Goal: Use online tool/utility: Utilize a website feature to perform a specific function

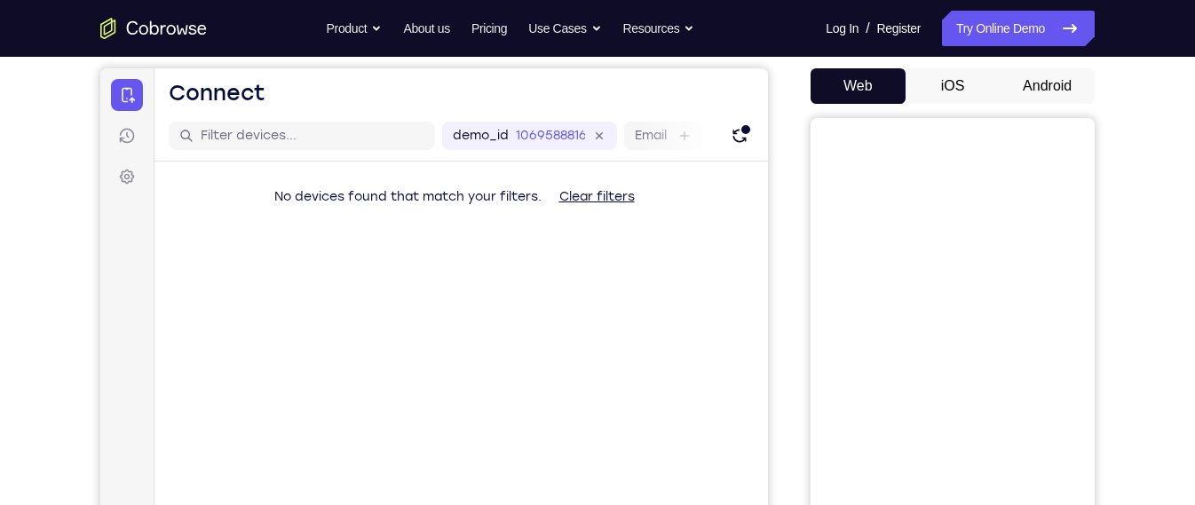
scroll to position [162, 0]
click at [1048, 91] on button "Android" at bounding box center [1046, 87] width 95 height 36
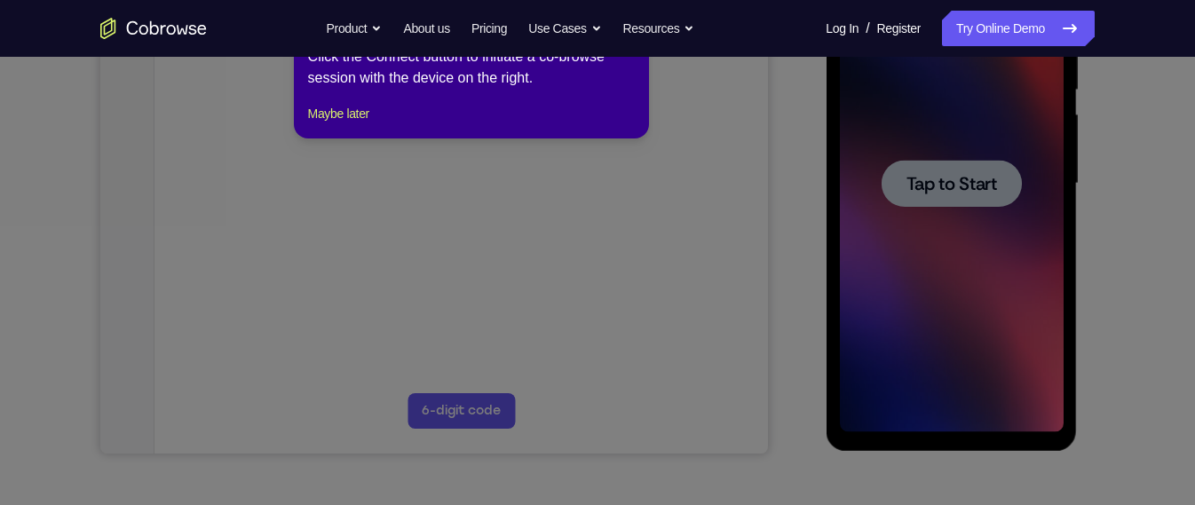
scroll to position [0, 0]
click at [913, 247] on icon at bounding box center [605, 237] width 1210 height 536
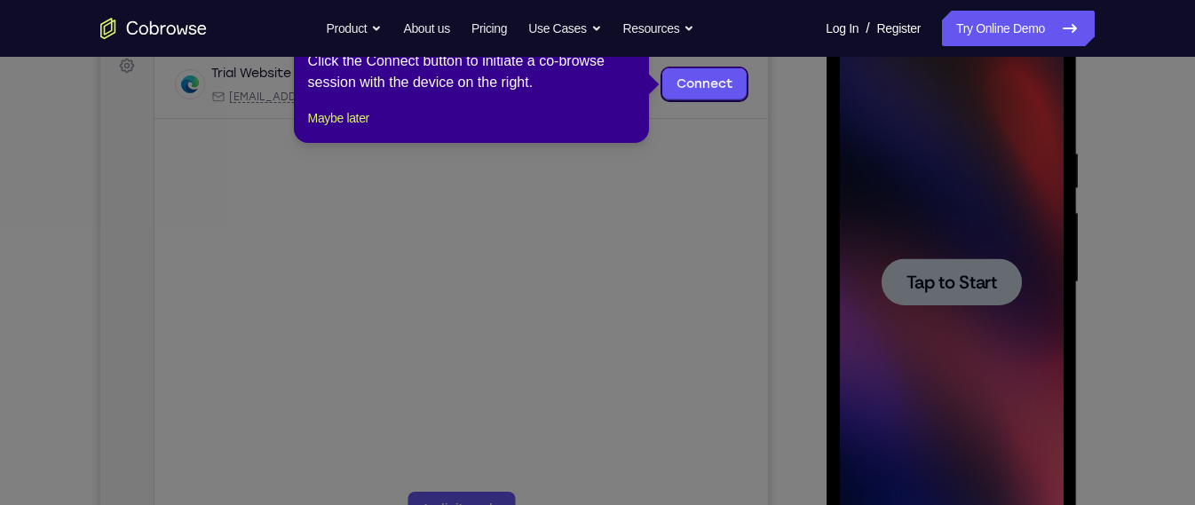
scroll to position [233, 0]
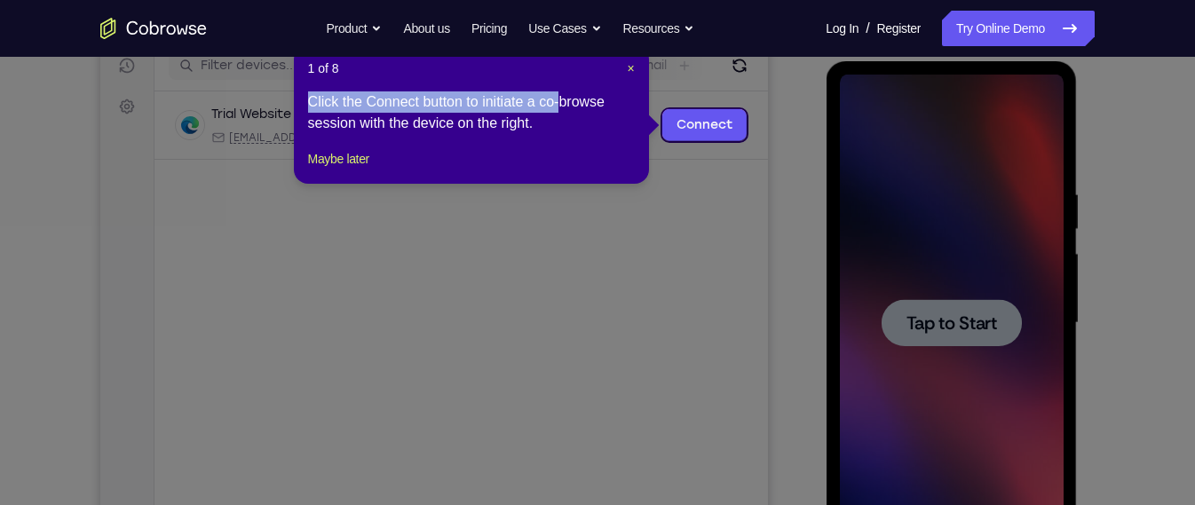
drag, startPoint x: 627, startPoint y: 83, endPoint x: 635, endPoint y: 60, distance: 24.7
click at [635, 60] on div "1 of 8 × Click the Connect button to initiate a co-browse session with the devi…" at bounding box center [471, 114] width 355 height 138
click at [635, 63] on div "1 of 8 × Click the Connect button to initiate a co-browse session with the devi…" at bounding box center [471, 114] width 355 height 138
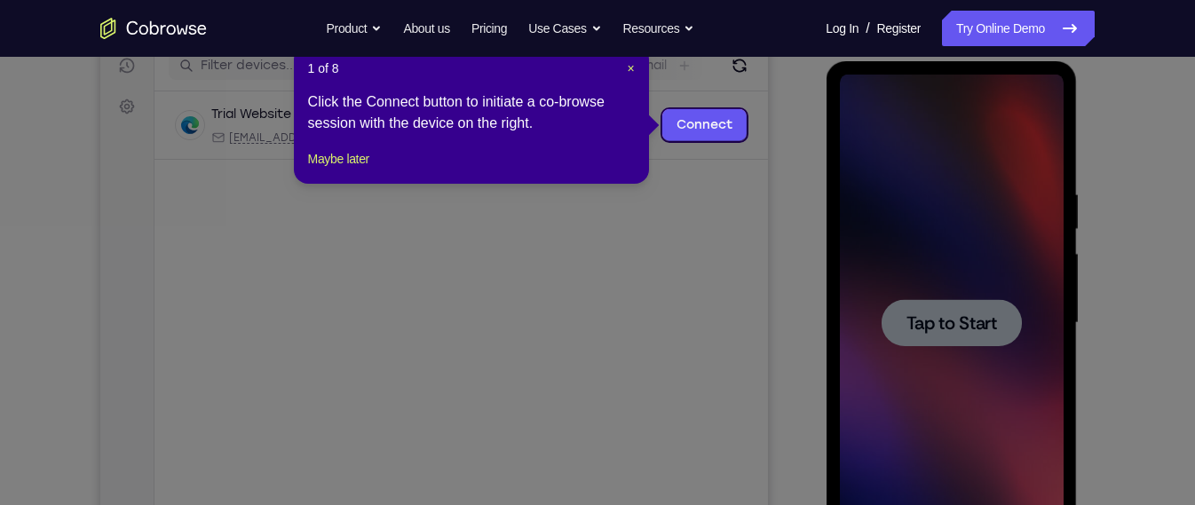
click at [635, 67] on div "1 of 8 × Click the Connect button to initiate a co-browse session with the devi…" at bounding box center [471, 114] width 355 height 138
click at [628, 67] on span "×" at bounding box center [630, 68] width 7 height 14
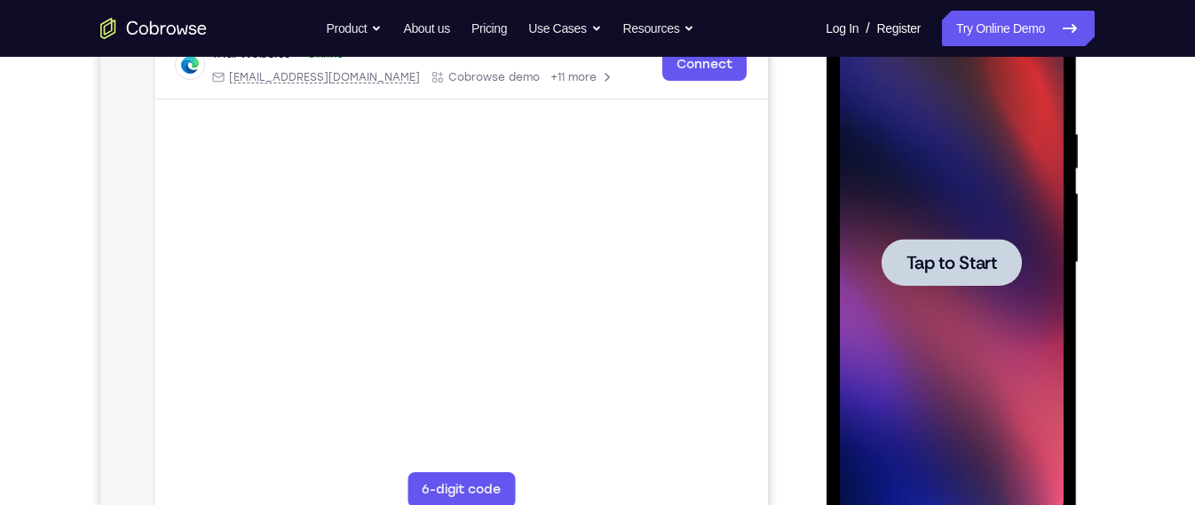
scroll to position [299, 0]
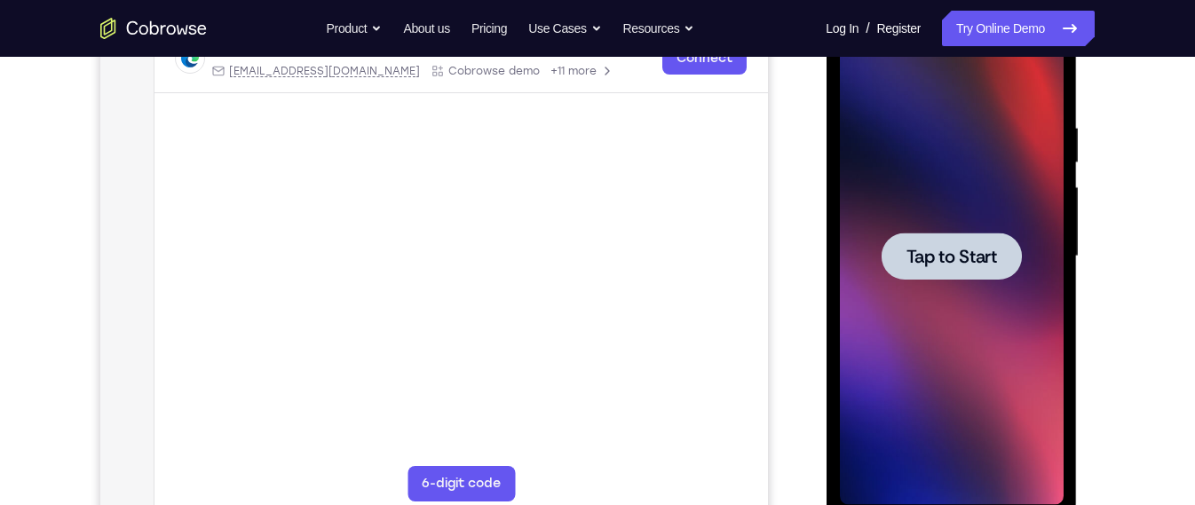
click at [906, 271] on div at bounding box center [950, 256] width 140 height 47
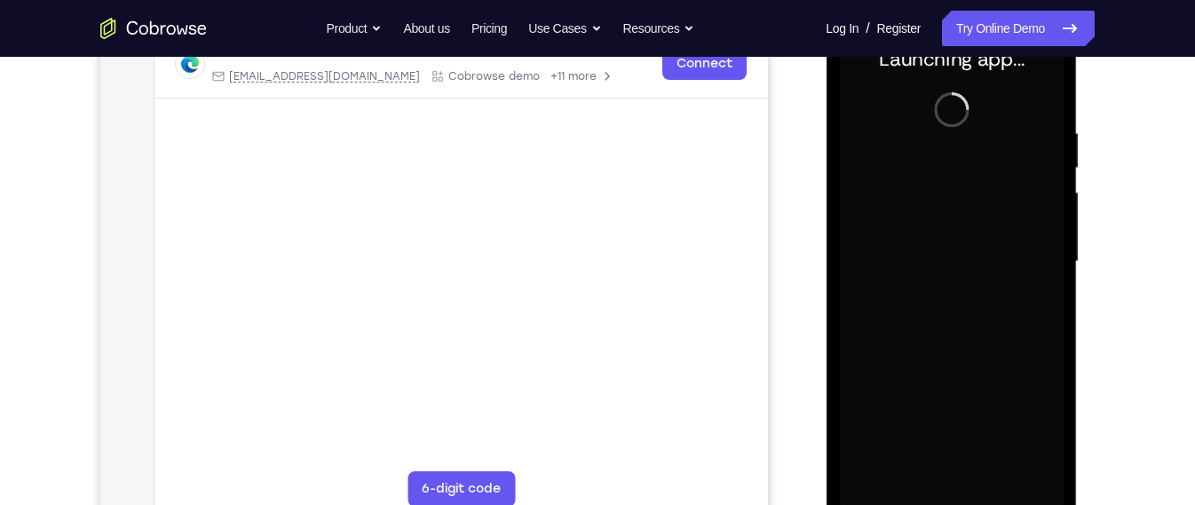
scroll to position [305, 0]
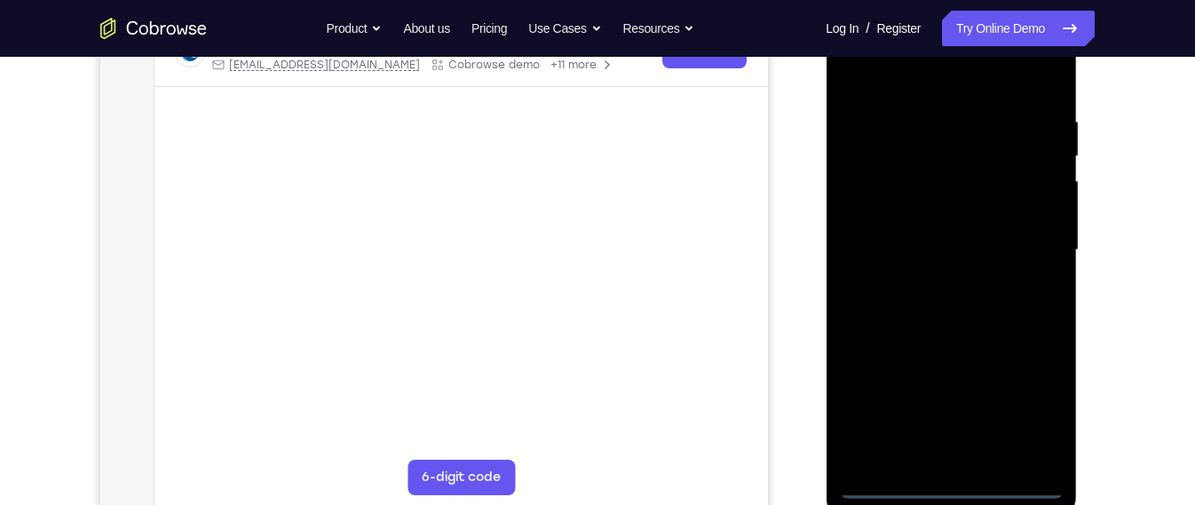
click at [959, 479] on div at bounding box center [951, 250] width 224 height 497
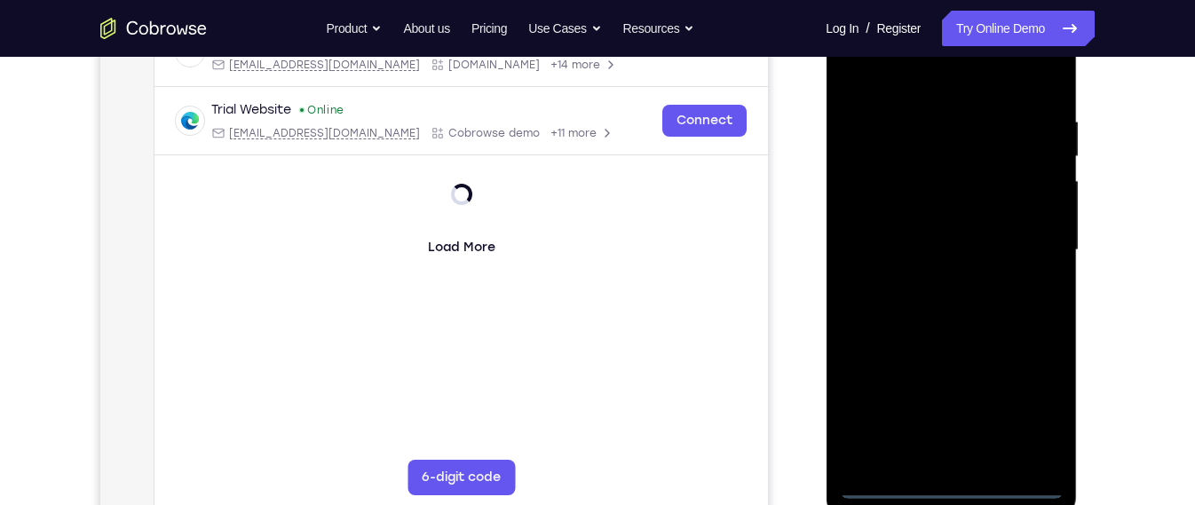
click at [957, 487] on div at bounding box center [951, 250] width 224 height 497
click at [1033, 420] on div at bounding box center [951, 250] width 224 height 497
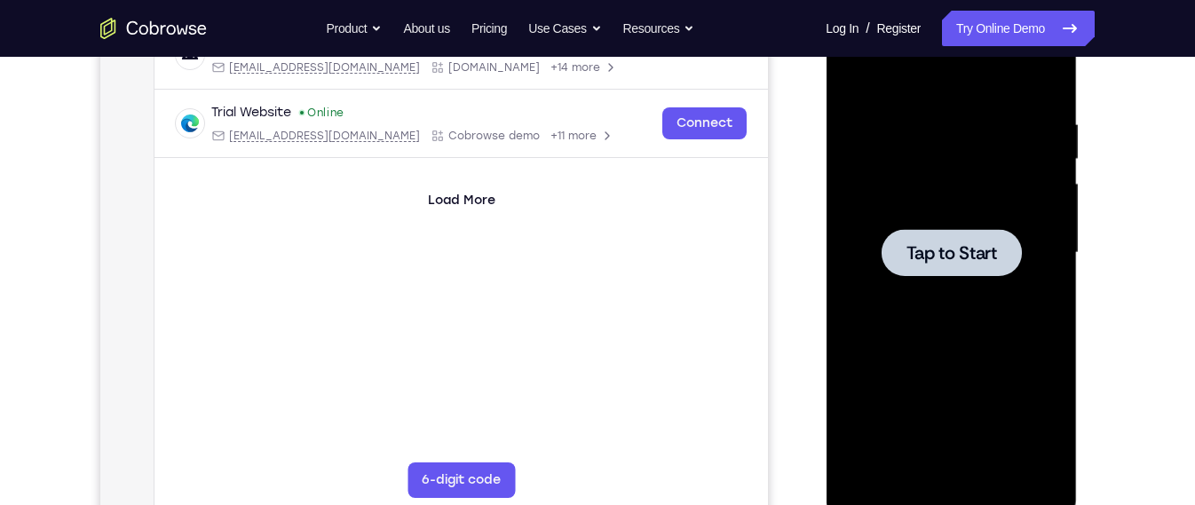
click at [929, 317] on div at bounding box center [951, 252] width 224 height 497
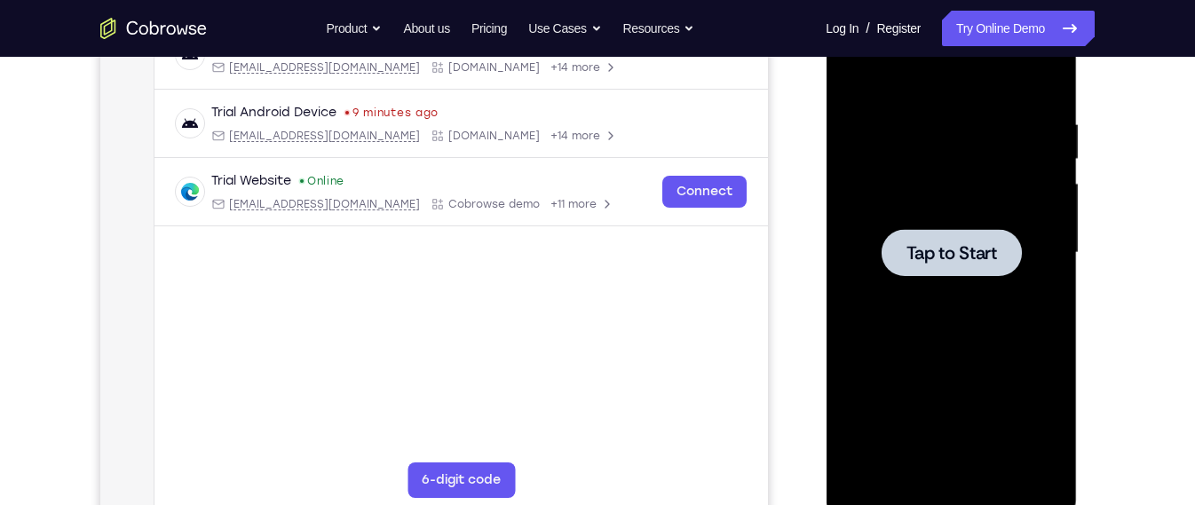
click at [830, 206] on div "Tap to Start" at bounding box center [950, 255] width 251 height 529
click at [869, 198] on div at bounding box center [951, 252] width 224 height 497
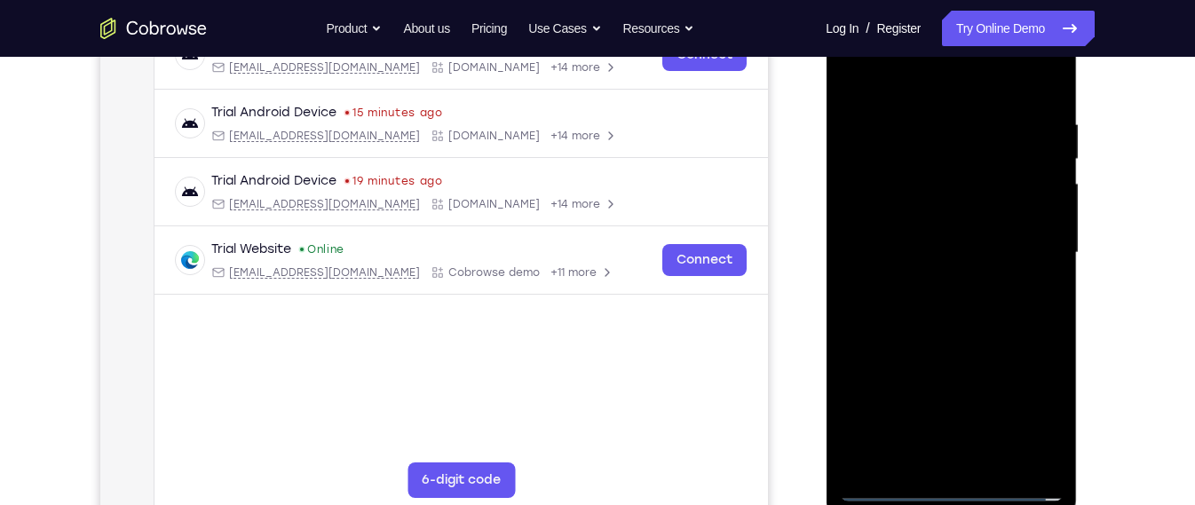
click at [946, 482] on div at bounding box center [951, 252] width 224 height 497
click at [1051, 401] on div at bounding box center [951, 252] width 224 height 497
click at [1017, 421] on div at bounding box center [951, 252] width 224 height 497
click at [927, 90] on div at bounding box center [951, 252] width 224 height 497
click at [1029, 247] on div at bounding box center [951, 252] width 224 height 497
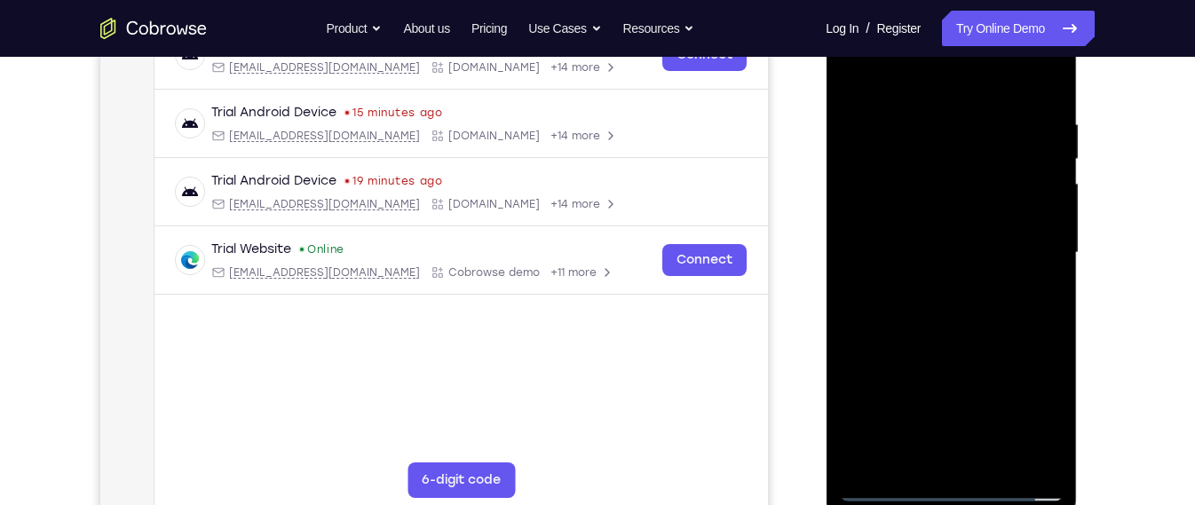
click at [927, 280] on div at bounding box center [951, 252] width 224 height 497
click at [959, 222] on div at bounding box center [951, 252] width 224 height 497
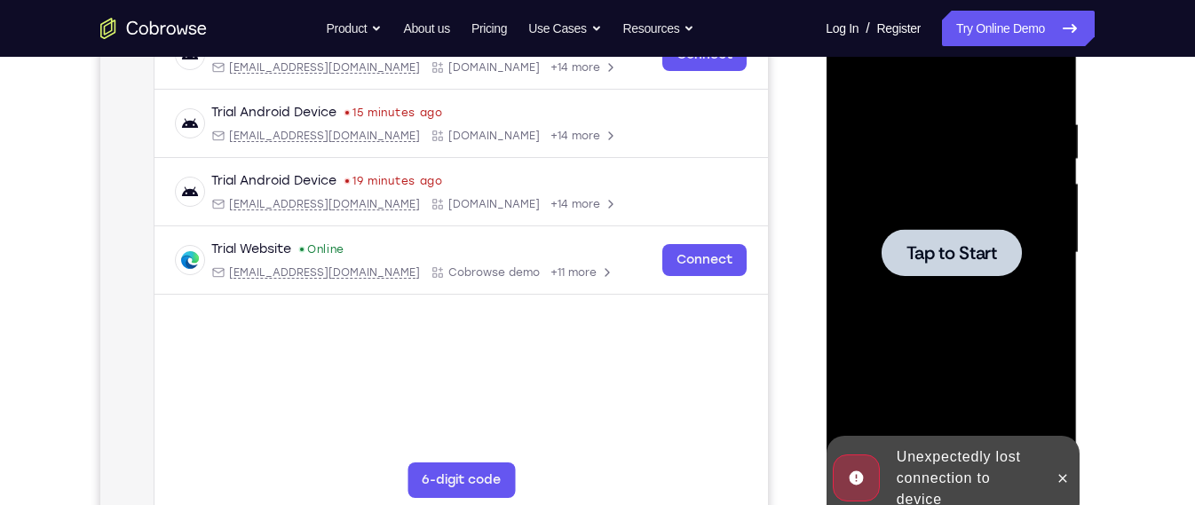
click at [959, 222] on div at bounding box center [951, 252] width 224 height 497
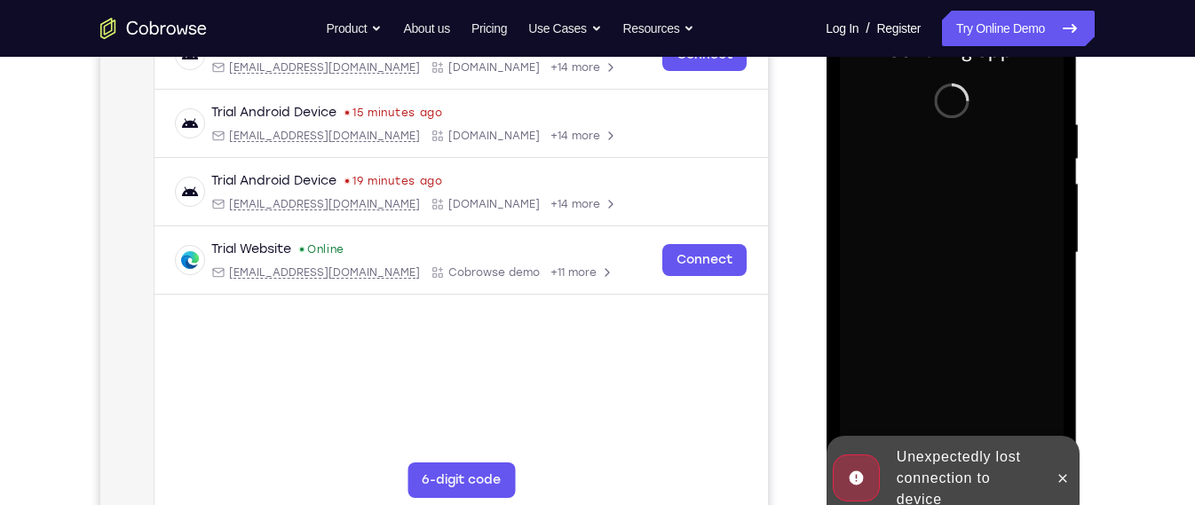
click at [976, 478] on div "Unexpectedly lost connection to device" at bounding box center [965, 478] width 155 height 78
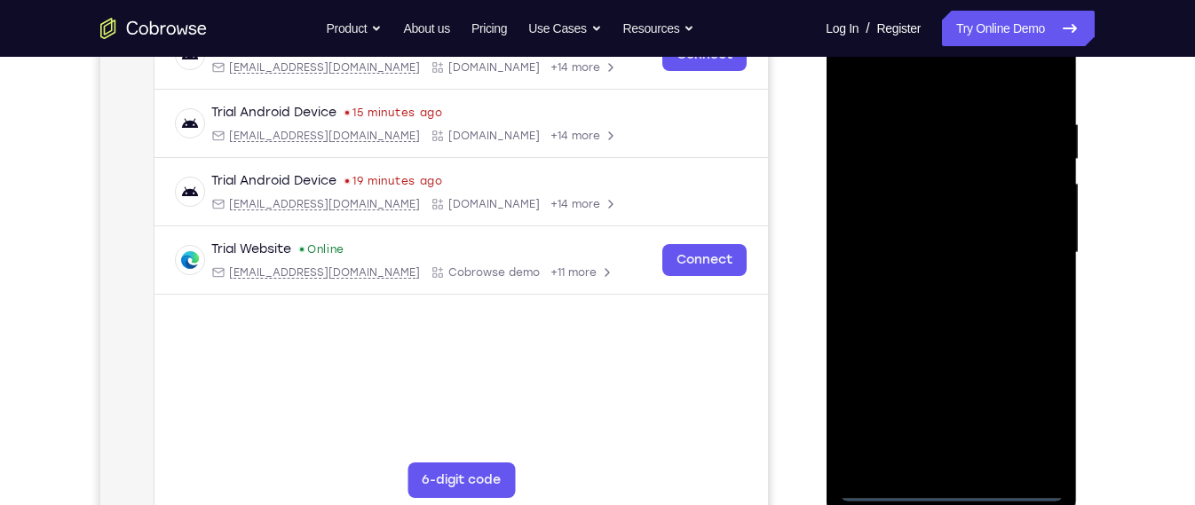
click at [955, 492] on div at bounding box center [951, 252] width 224 height 497
click at [952, 492] on div at bounding box center [951, 252] width 224 height 497
click at [950, 486] on div at bounding box center [951, 252] width 224 height 497
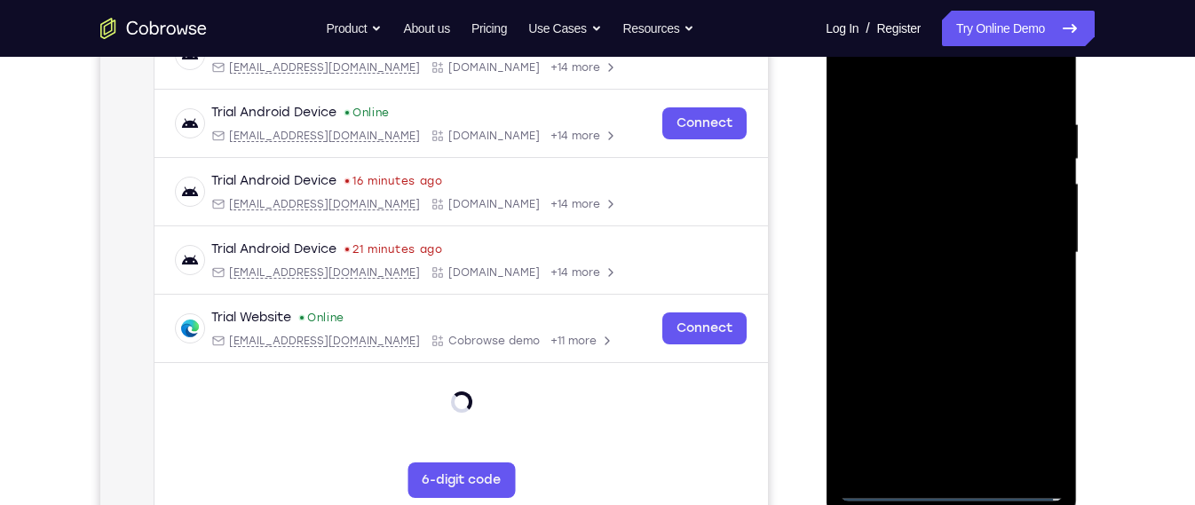
click at [1041, 405] on div at bounding box center [951, 252] width 224 height 497
click at [953, 79] on div at bounding box center [951, 252] width 224 height 497
click at [1037, 252] on div at bounding box center [951, 252] width 224 height 497
click at [932, 282] on div at bounding box center [951, 252] width 224 height 497
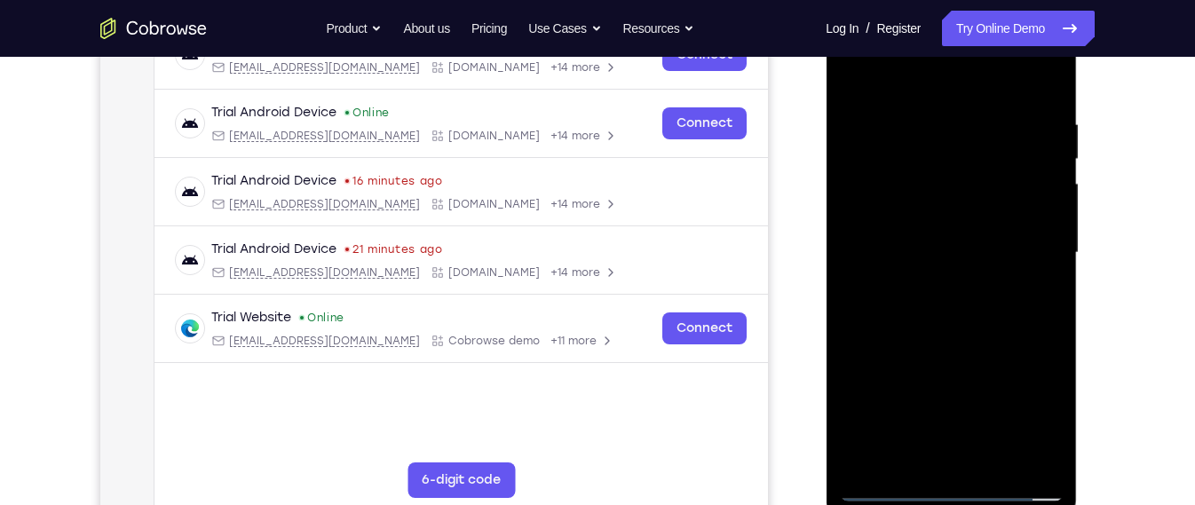
click at [932, 282] on div at bounding box center [951, 252] width 224 height 497
click at [948, 231] on div at bounding box center [951, 252] width 224 height 497
click at [856, 75] on div at bounding box center [951, 252] width 224 height 497
click at [935, 229] on div at bounding box center [951, 252] width 224 height 497
drag, startPoint x: 933, startPoint y: 316, endPoint x: 959, endPoint y: 156, distance: 162.0
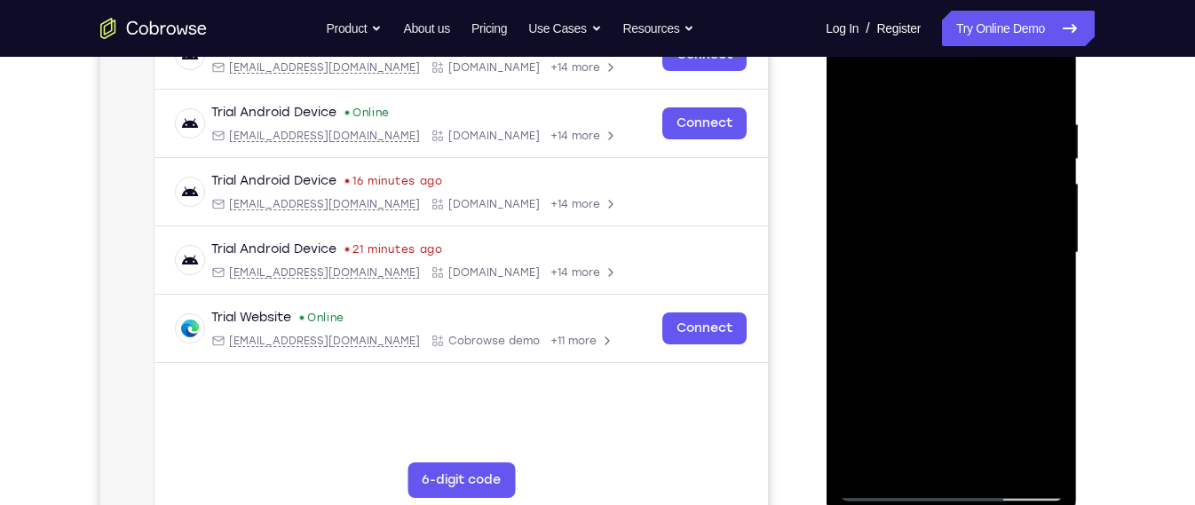
click at [959, 156] on div at bounding box center [951, 252] width 224 height 497
click at [973, 340] on div at bounding box center [951, 252] width 224 height 497
click at [988, 320] on div at bounding box center [951, 252] width 224 height 497
drag, startPoint x: 966, startPoint y: 383, endPoint x: 1008, endPoint y: 215, distance: 173.9
click at [1008, 215] on div at bounding box center [951, 252] width 224 height 497
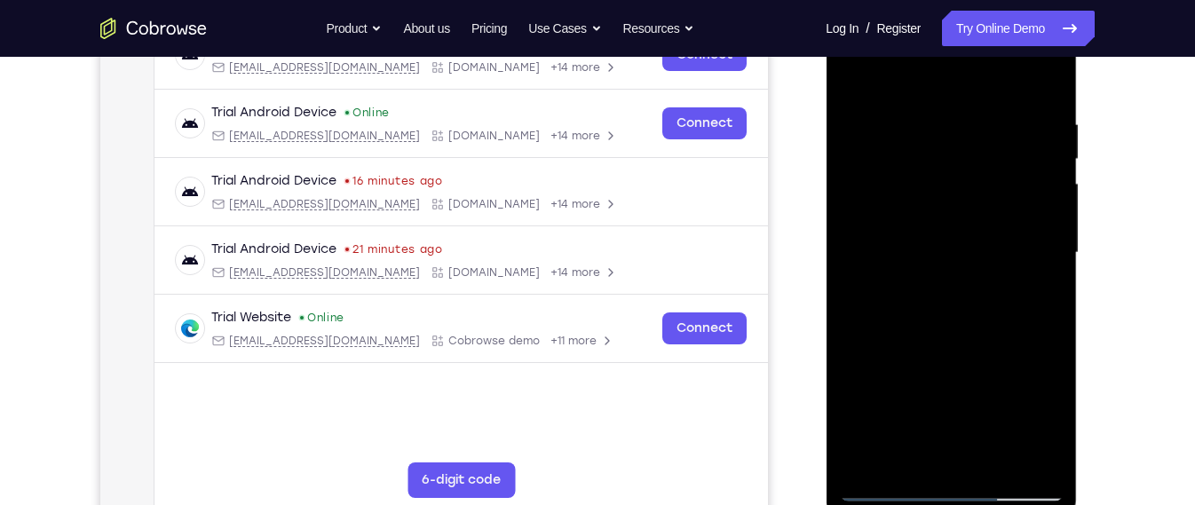
drag, startPoint x: 983, startPoint y: 379, endPoint x: 1006, endPoint y: 170, distance: 209.8
click at [1006, 170] on div at bounding box center [951, 252] width 224 height 497
click at [996, 459] on div at bounding box center [951, 252] width 224 height 497
click at [981, 346] on div at bounding box center [951, 252] width 224 height 497
click at [1003, 238] on div at bounding box center [951, 252] width 224 height 497
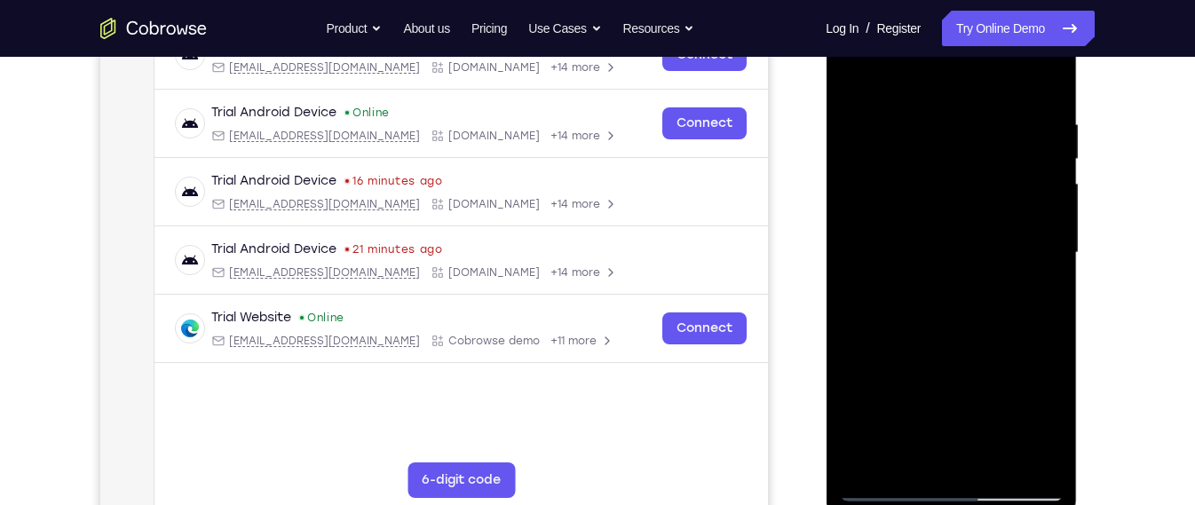
drag, startPoint x: 986, startPoint y: 165, endPoint x: 967, endPoint y: 253, distance: 89.8
click at [967, 253] on div at bounding box center [951, 252] width 224 height 497
drag, startPoint x: 998, startPoint y: 169, endPoint x: 976, endPoint y: 256, distance: 89.8
click at [976, 256] on div at bounding box center [951, 252] width 224 height 497
drag, startPoint x: 1018, startPoint y: 150, endPoint x: 989, endPoint y: 246, distance: 100.2
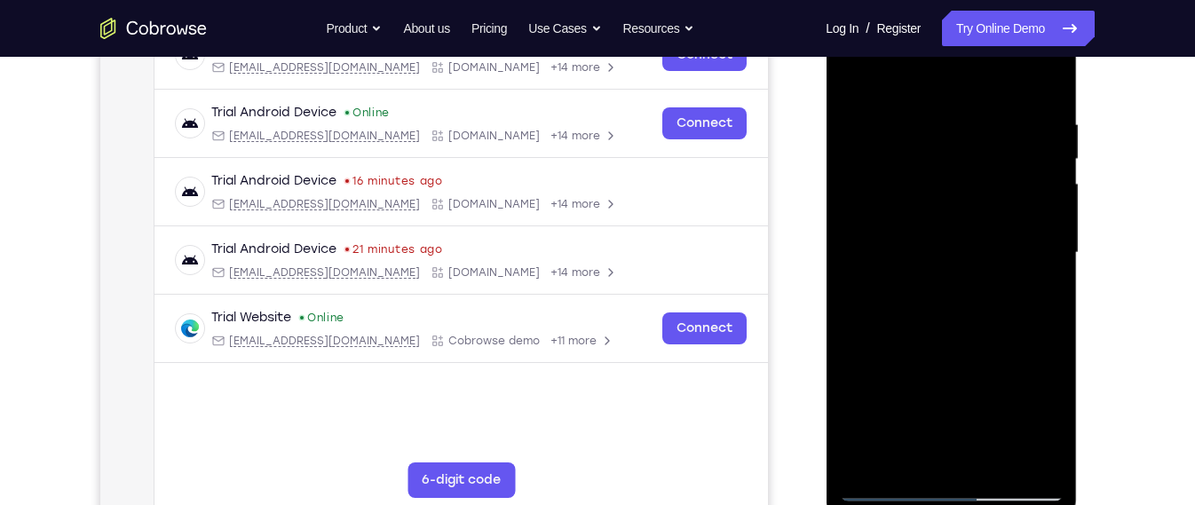
click at [989, 246] on div at bounding box center [951, 252] width 224 height 497
drag, startPoint x: 995, startPoint y: 141, endPoint x: 971, endPoint y: 249, distance: 110.9
click at [971, 249] on div at bounding box center [951, 252] width 224 height 497
click at [966, 219] on div at bounding box center [951, 252] width 224 height 497
click at [874, 193] on div at bounding box center [951, 252] width 224 height 497
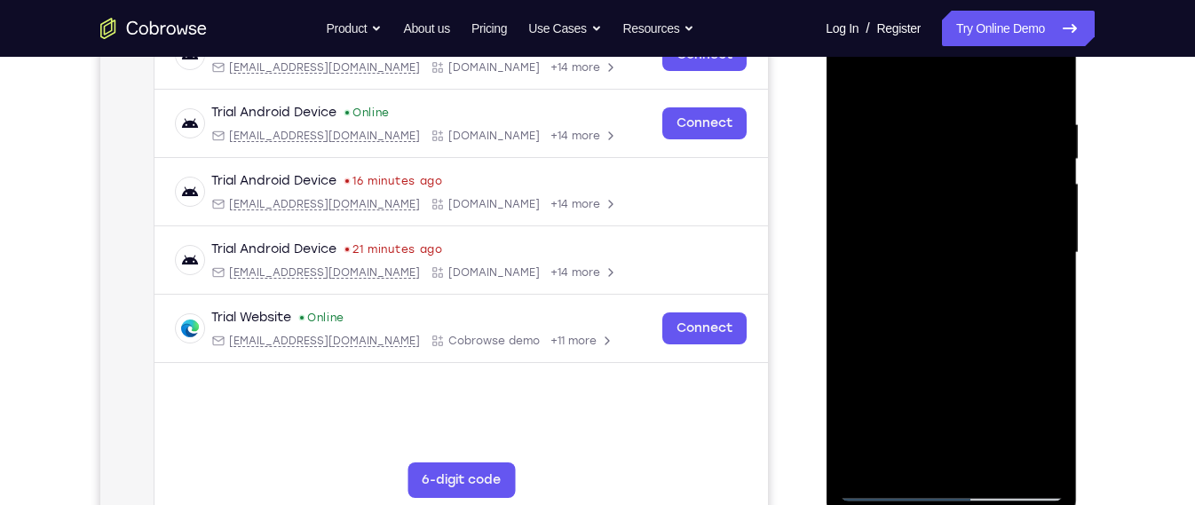
click at [859, 73] on div at bounding box center [951, 252] width 224 height 497
click at [903, 312] on div at bounding box center [951, 252] width 224 height 497
click at [936, 449] on div at bounding box center [951, 252] width 224 height 497
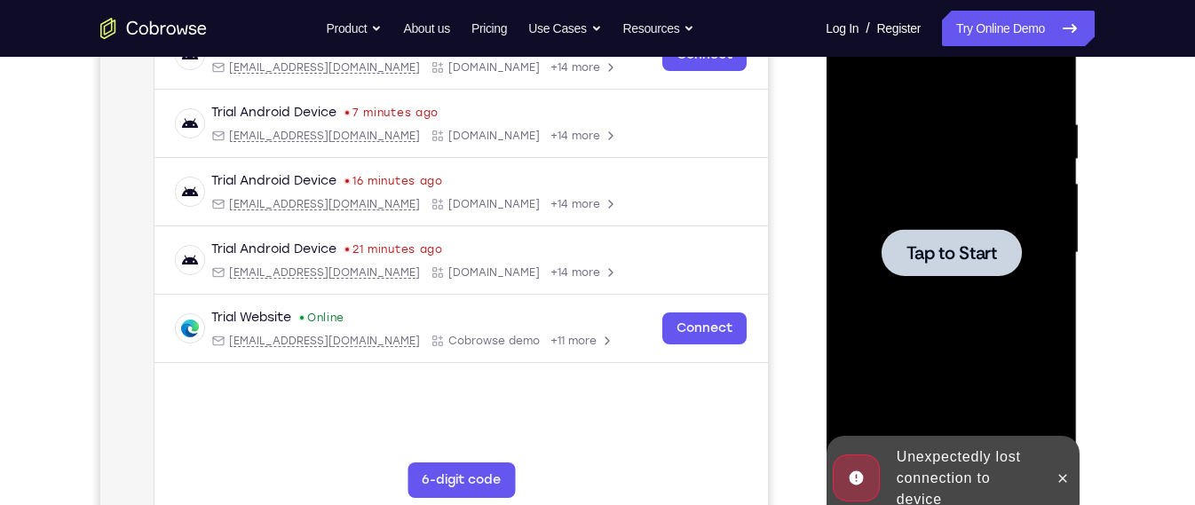
click at [935, 293] on div at bounding box center [951, 252] width 224 height 497
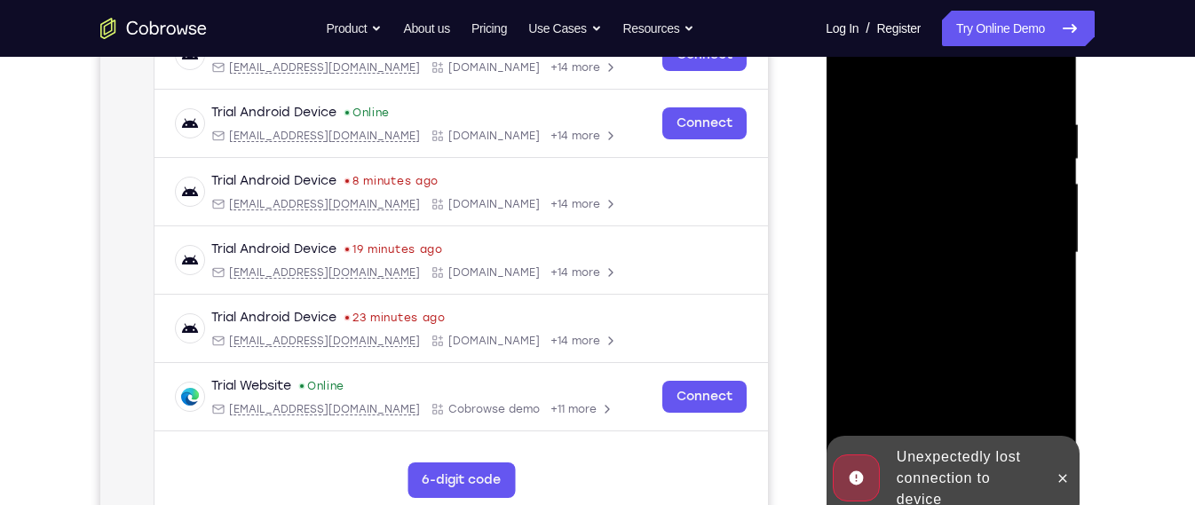
click at [973, 470] on div "Unexpectedly lost connection to device" at bounding box center [965, 478] width 155 height 78
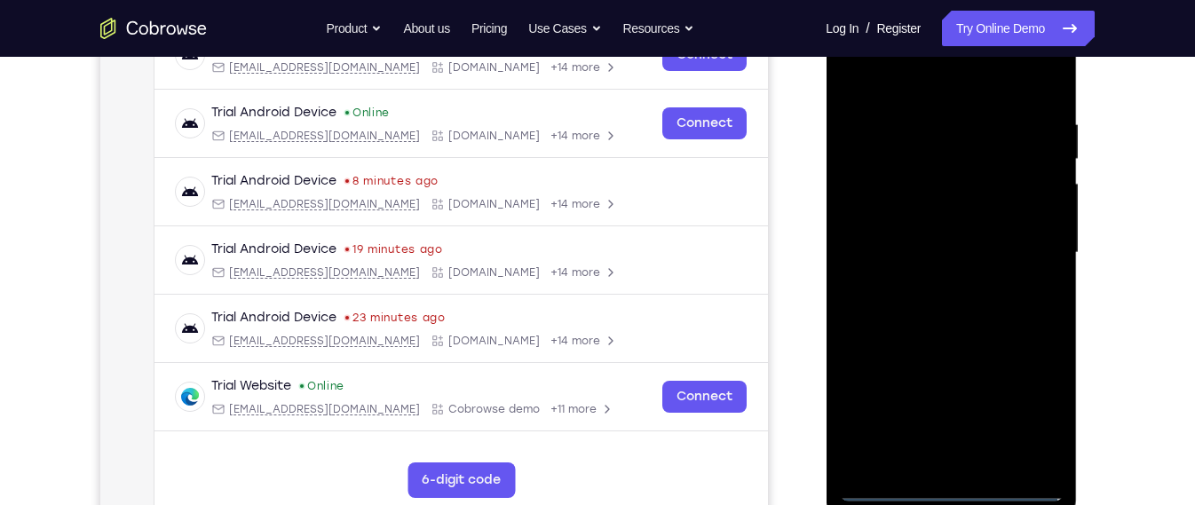
click at [948, 472] on div at bounding box center [951, 252] width 224 height 497
click at [951, 484] on div at bounding box center [951, 252] width 224 height 497
click at [1021, 402] on div at bounding box center [951, 252] width 224 height 497
click at [966, 99] on div at bounding box center [951, 252] width 224 height 497
click at [951, 88] on div at bounding box center [951, 252] width 224 height 497
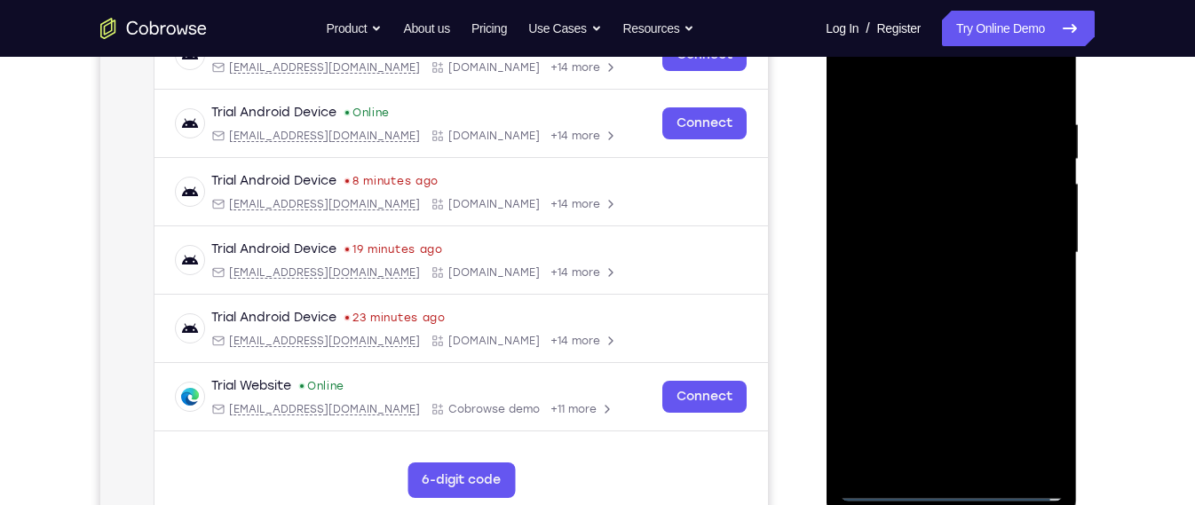
click at [1013, 257] on div at bounding box center [951, 252] width 224 height 497
click at [1020, 247] on div at bounding box center [951, 252] width 224 height 497
click at [940, 281] on div at bounding box center [951, 252] width 224 height 497
click at [946, 225] on div at bounding box center [951, 252] width 224 height 497
click at [969, 333] on div at bounding box center [951, 252] width 224 height 497
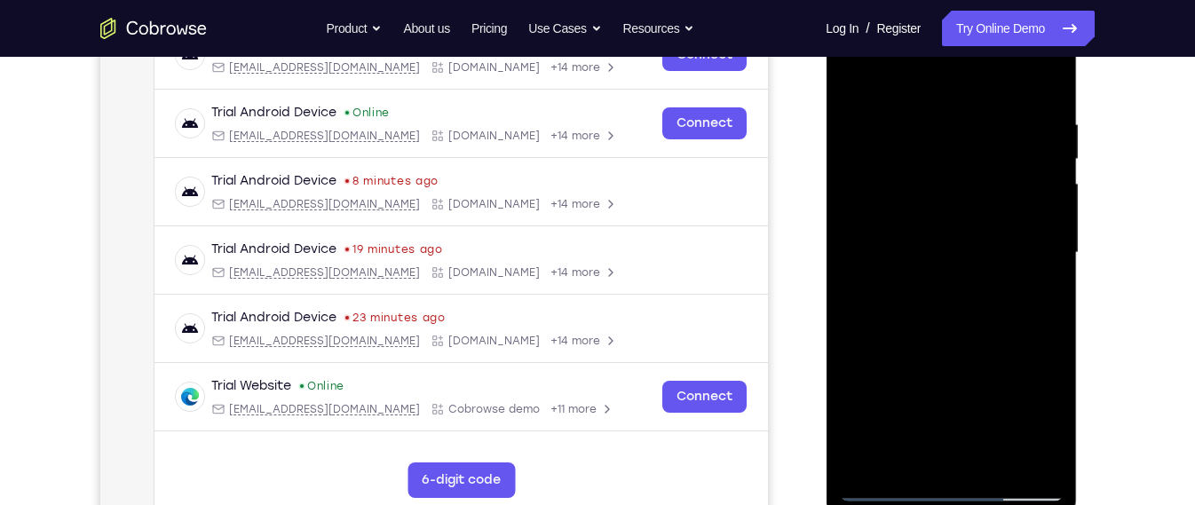
click at [973, 335] on div at bounding box center [951, 252] width 224 height 497
drag, startPoint x: 973, startPoint y: 335, endPoint x: 981, endPoint y: 274, distance: 61.8
click at [981, 274] on div at bounding box center [951, 252] width 224 height 497
drag, startPoint x: 981, startPoint y: 274, endPoint x: 991, endPoint y: 206, distance: 69.0
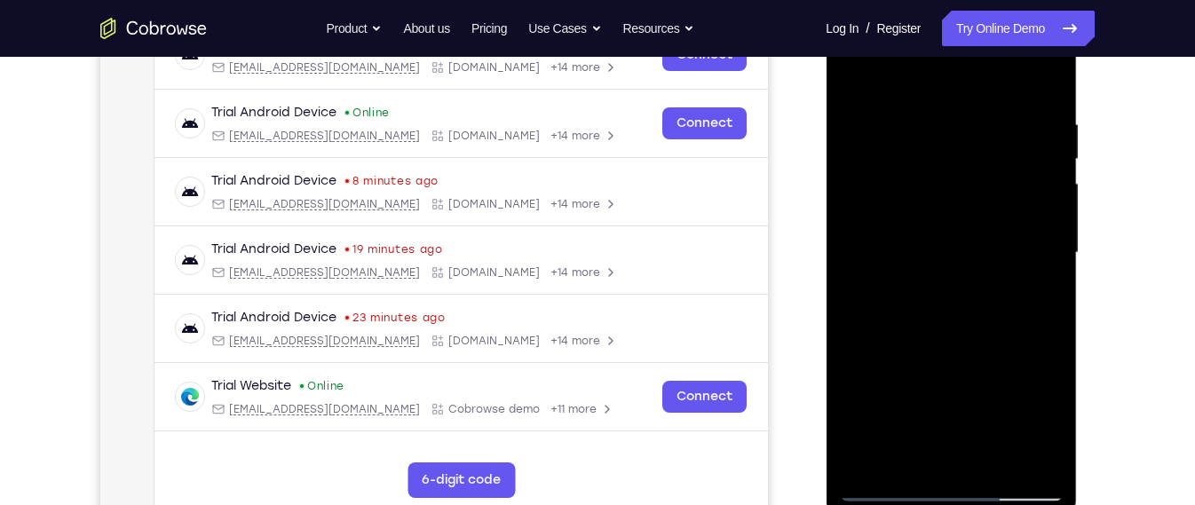
click at [991, 206] on div at bounding box center [951, 252] width 224 height 497
drag, startPoint x: 978, startPoint y: 282, endPoint x: 985, endPoint y: 251, distance: 31.9
click at [985, 251] on div at bounding box center [951, 252] width 224 height 497
drag, startPoint x: 950, startPoint y: 249, endPoint x: 941, endPoint y: 328, distance: 79.5
click at [941, 328] on div at bounding box center [951, 252] width 224 height 497
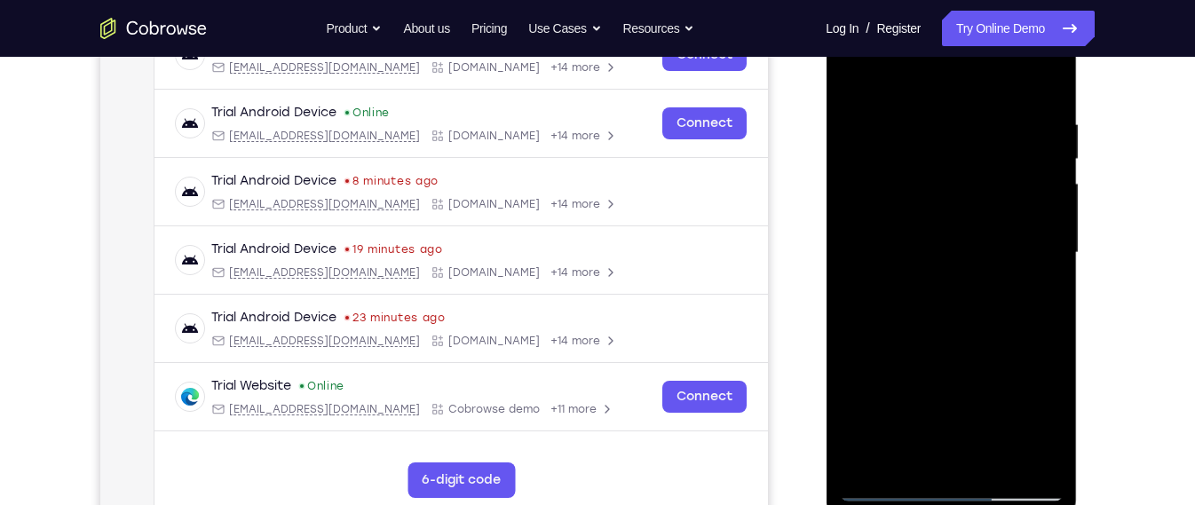
drag, startPoint x: 941, startPoint y: 328, endPoint x: 932, endPoint y: 390, distance: 62.8
click at [932, 390] on div at bounding box center [951, 252] width 224 height 497
click at [929, 122] on div at bounding box center [951, 252] width 224 height 497
click at [1045, 292] on div at bounding box center [951, 252] width 224 height 497
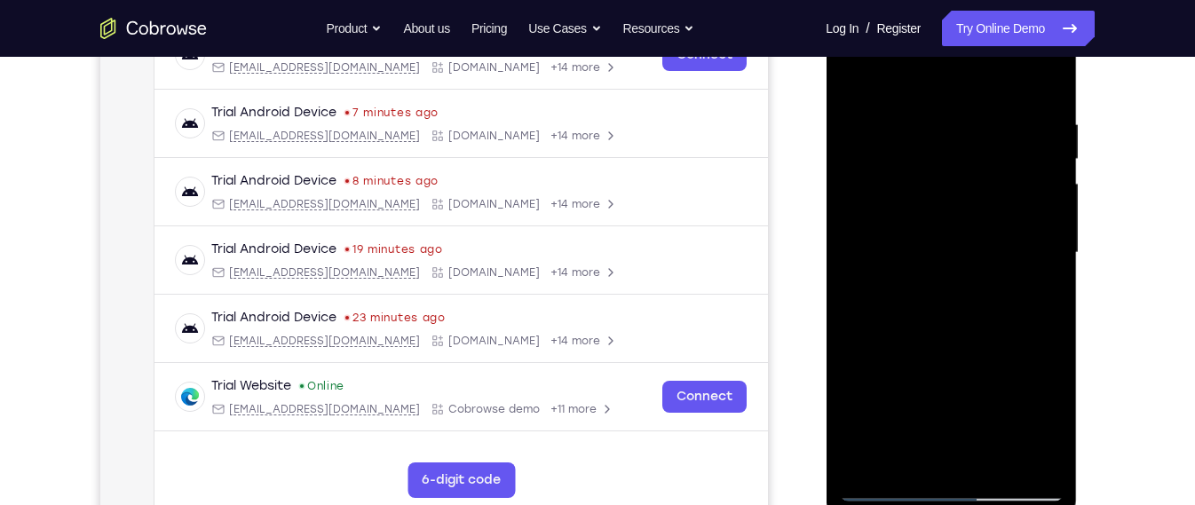
click at [1045, 292] on div at bounding box center [951, 252] width 224 height 497
click at [1046, 84] on div at bounding box center [951, 252] width 224 height 497
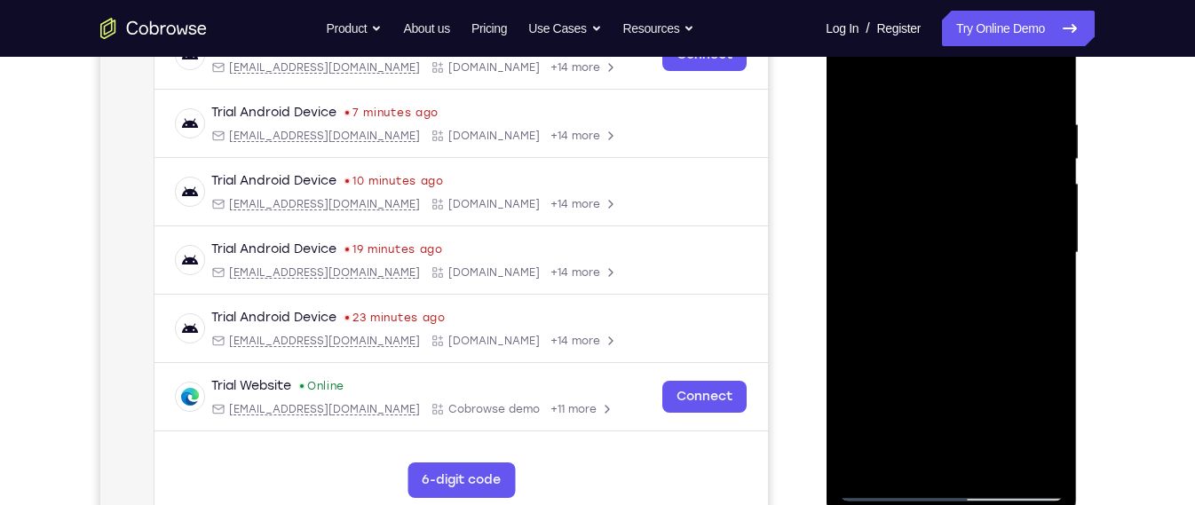
click at [1050, 75] on div at bounding box center [951, 252] width 224 height 497
click at [991, 467] on div at bounding box center [951, 252] width 224 height 497
click at [956, 350] on div at bounding box center [951, 252] width 224 height 497
click at [955, 213] on div at bounding box center [951, 252] width 224 height 497
drag, startPoint x: 1015, startPoint y: 209, endPoint x: 1012, endPoint y: 235, distance: 26.0
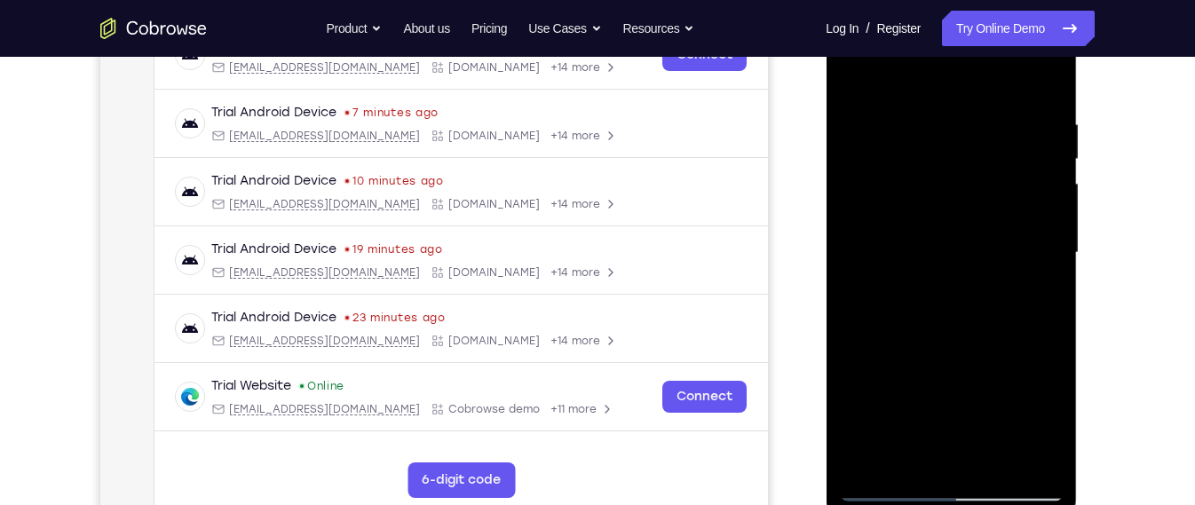
click at [1012, 235] on div at bounding box center [951, 252] width 224 height 497
click at [924, 254] on div at bounding box center [951, 252] width 224 height 497
click at [960, 241] on div at bounding box center [951, 252] width 224 height 497
click at [851, 76] on div at bounding box center [951, 252] width 224 height 497
click at [854, 71] on div at bounding box center [951, 252] width 224 height 497
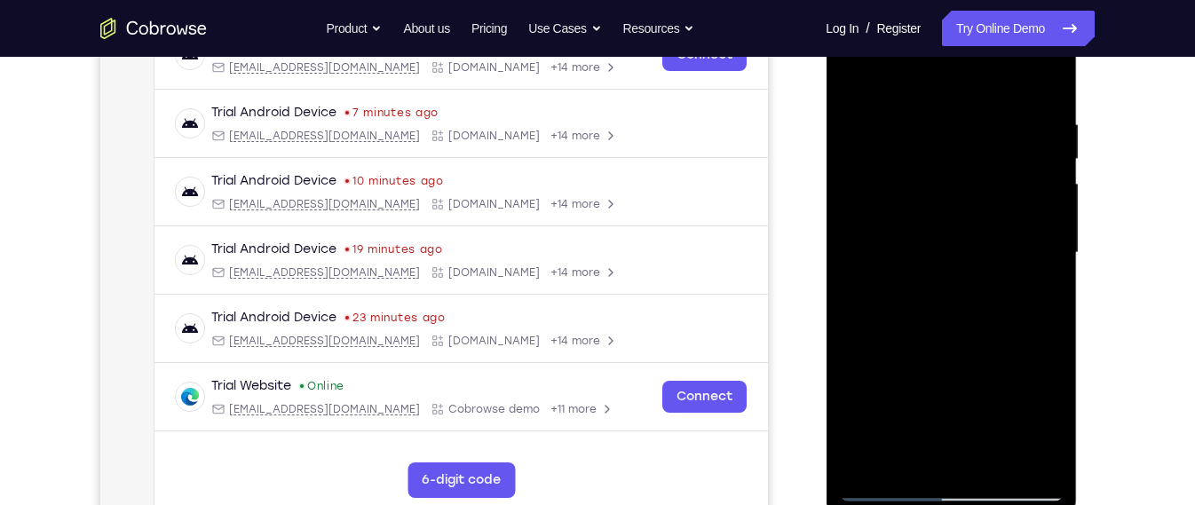
click at [922, 114] on div at bounding box center [951, 252] width 224 height 497
click at [983, 198] on div at bounding box center [951, 252] width 224 height 497
click at [927, 448] on div at bounding box center [951, 252] width 224 height 497
click at [983, 281] on div at bounding box center [951, 252] width 224 height 497
click at [1008, 455] on div at bounding box center [951, 252] width 224 height 497
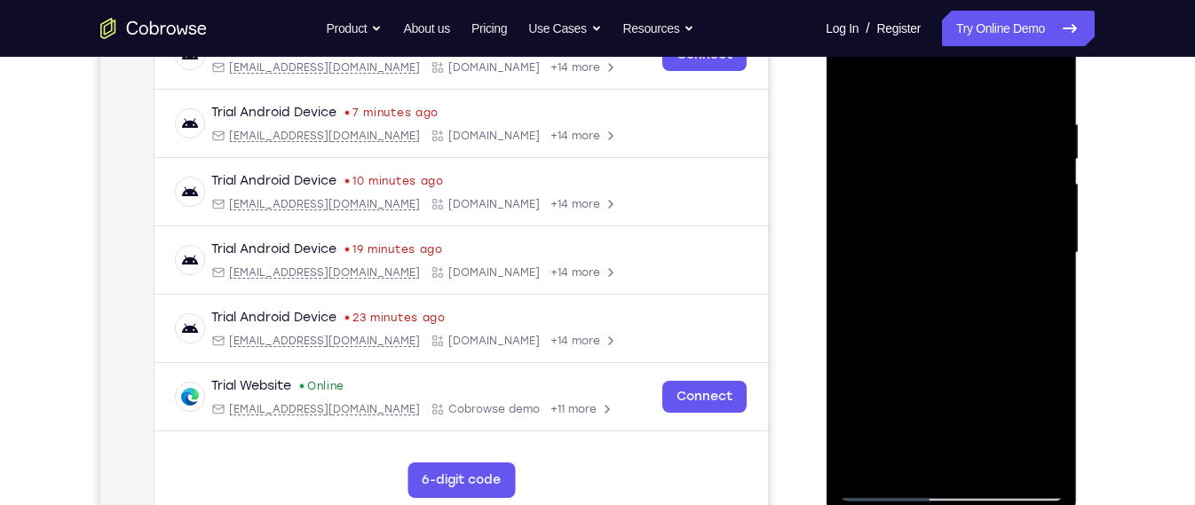
click at [1031, 454] on div at bounding box center [951, 252] width 224 height 497
click at [1046, 262] on div at bounding box center [951, 252] width 224 height 497
click at [1040, 82] on div at bounding box center [951, 252] width 224 height 497
click at [996, 466] on div at bounding box center [951, 252] width 224 height 497
click at [875, 130] on div at bounding box center [951, 252] width 224 height 497
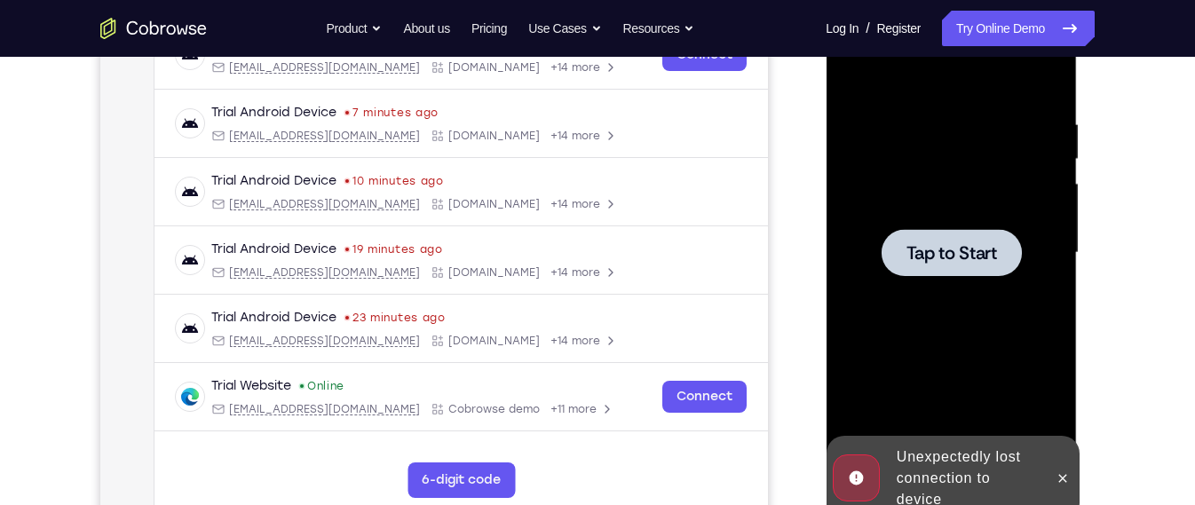
click at [929, 172] on div at bounding box center [951, 252] width 224 height 497
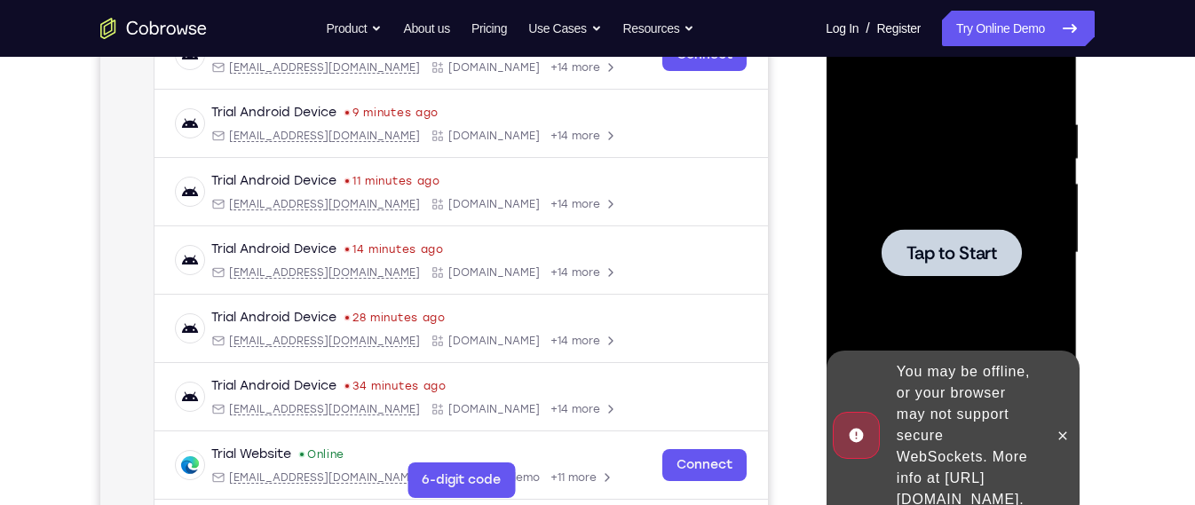
click at [859, 220] on div at bounding box center [951, 252] width 224 height 497
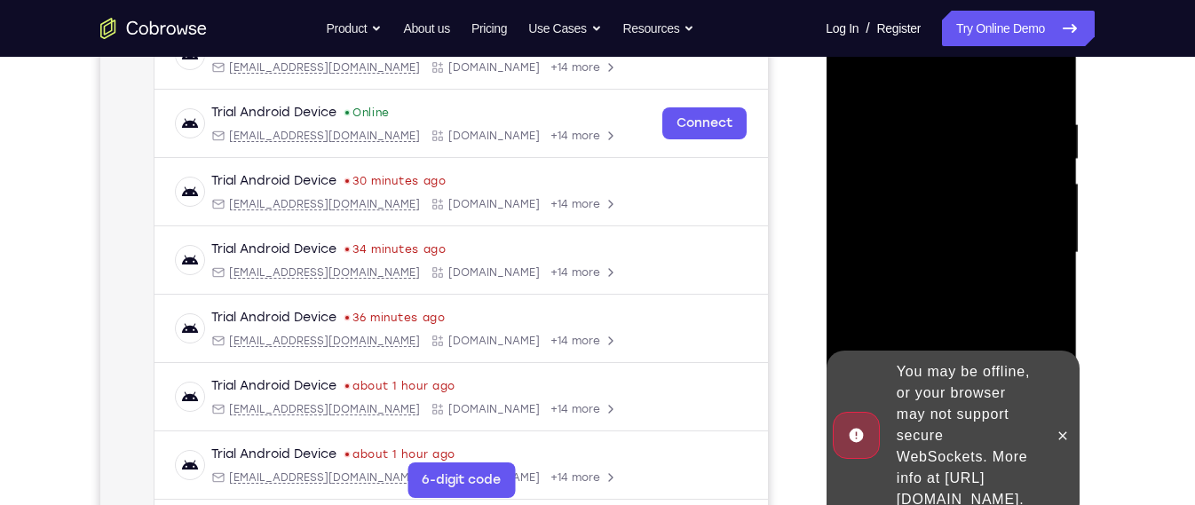
click at [951, 248] on div at bounding box center [951, 252] width 224 height 497
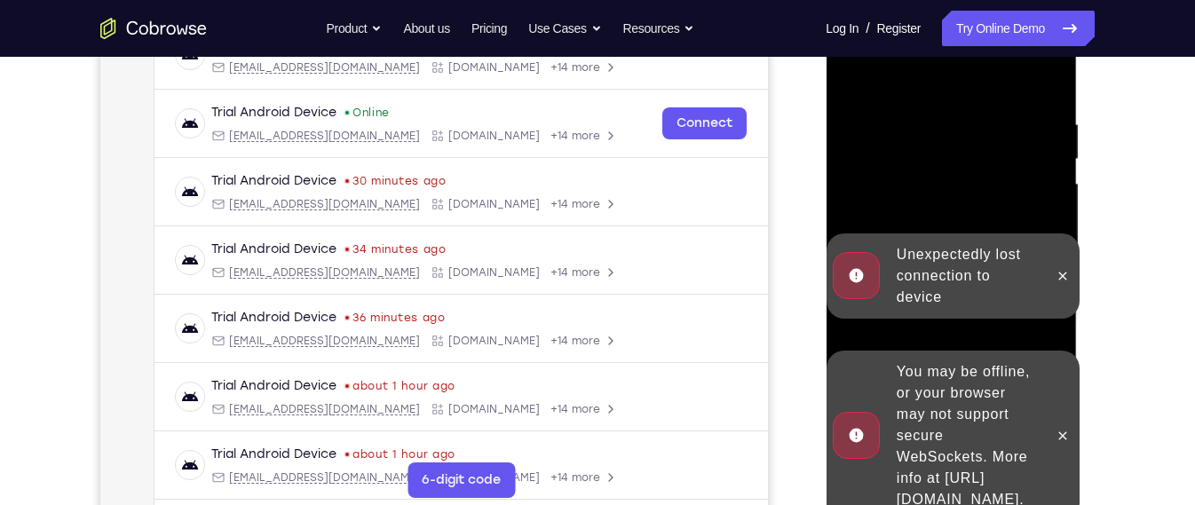
click at [981, 400] on div "You may be offline, or your browser may not support secure WebSockets. More inf…" at bounding box center [965, 435] width 155 height 163
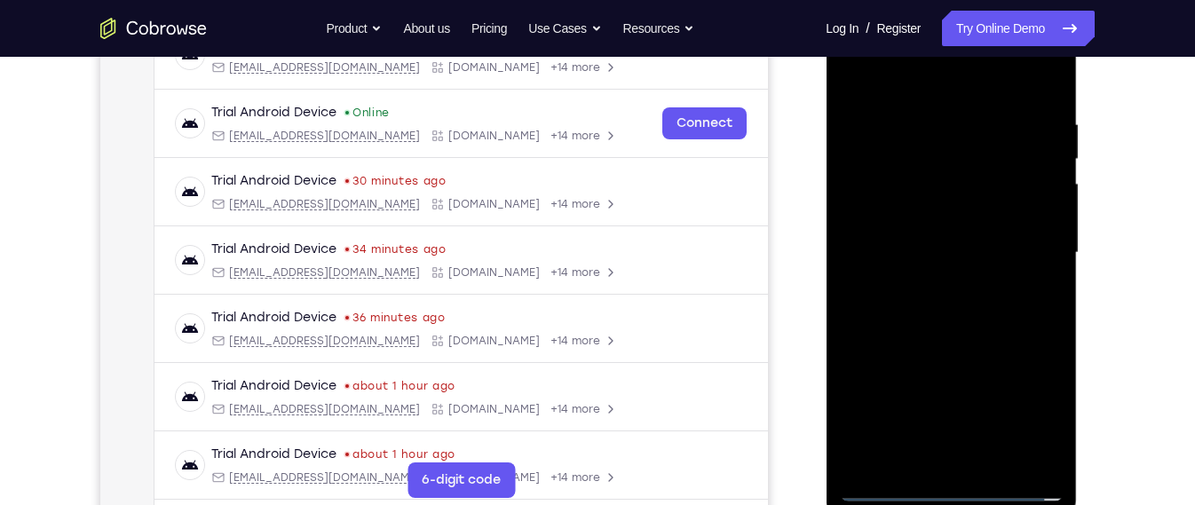
click at [940, 486] on div at bounding box center [951, 252] width 224 height 497
click at [1035, 401] on div at bounding box center [951, 252] width 224 height 497
click at [960, 86] on div at bounding box center [951, 252] width 224 height 497
click at [1025, 237] on div at bounding box center [951, 252] width 224 height 497
click at [930, 284] on div at bounding box center [951, 252] width 224 height 497
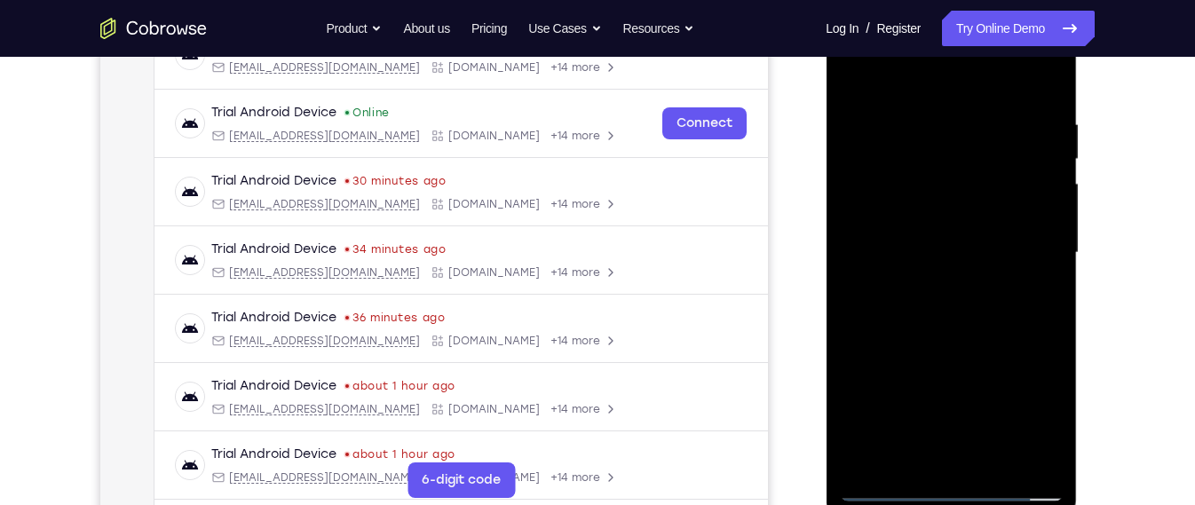
click at [948, 245] on div at bounding box center [951, 252] width 224 height 497
click at [942, 228] on div at bounding box center [951, 252] width 224 height 497
click at [967, 173] on div at bounding box center [951, 252] width 224 height 497
click at [959, 250] on div at bounding box center [951, 252] width 224 height 497
drag, startPoint x: 1019, startPoint y: 337, endPoint x: 1026, endPoint y: 272, distance: 66.1
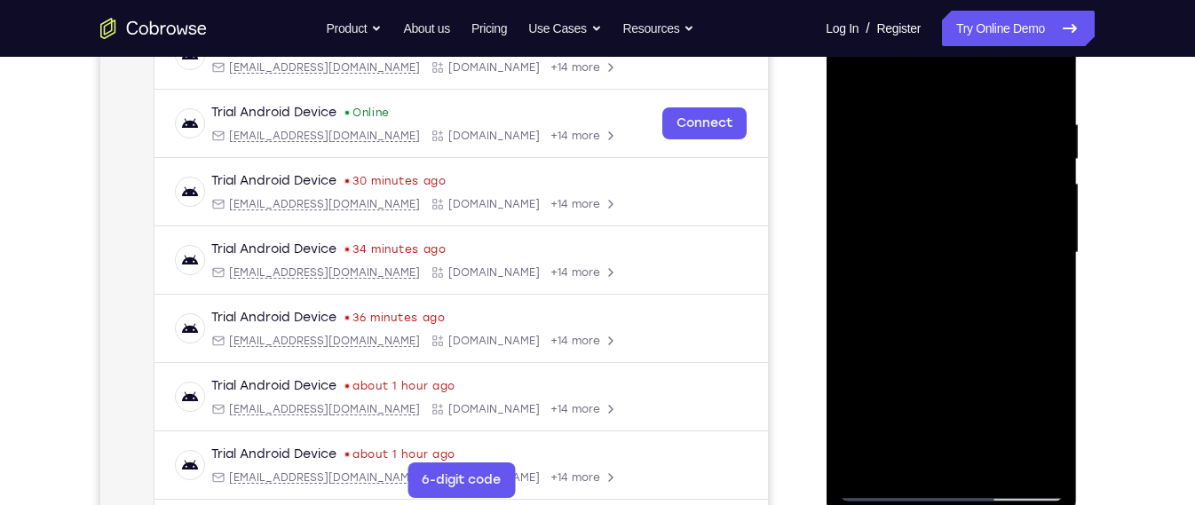
click at [1026, 272] on div at bounding box center [951, 252] width 224 height 497
click at [993, 307] on div at bounding box center [951, 252] width 224 height 497
drag, startPoint x: 975, startPoint y: 95, endPoint x: 971, endPoint y: 41, distance: 54.3
click at [971, 41] on div at bounding box center [951, 252] width 224 height 497
click at [1002, 459] on div at bounding box center [951, 252] width 224 height 497
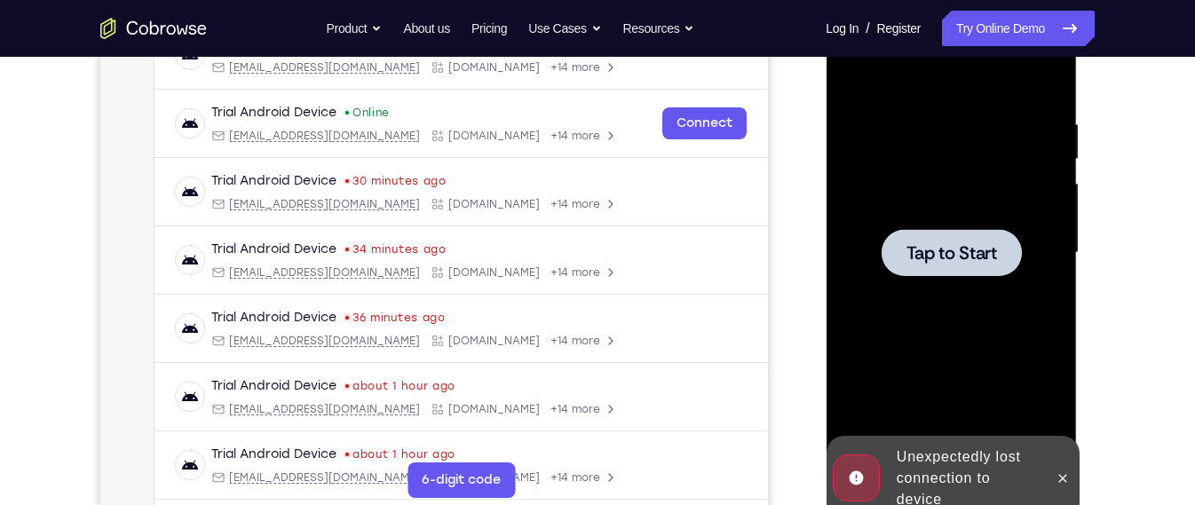
click at [999, 317] on div at bounding box center [951, 252] width 224 height 497
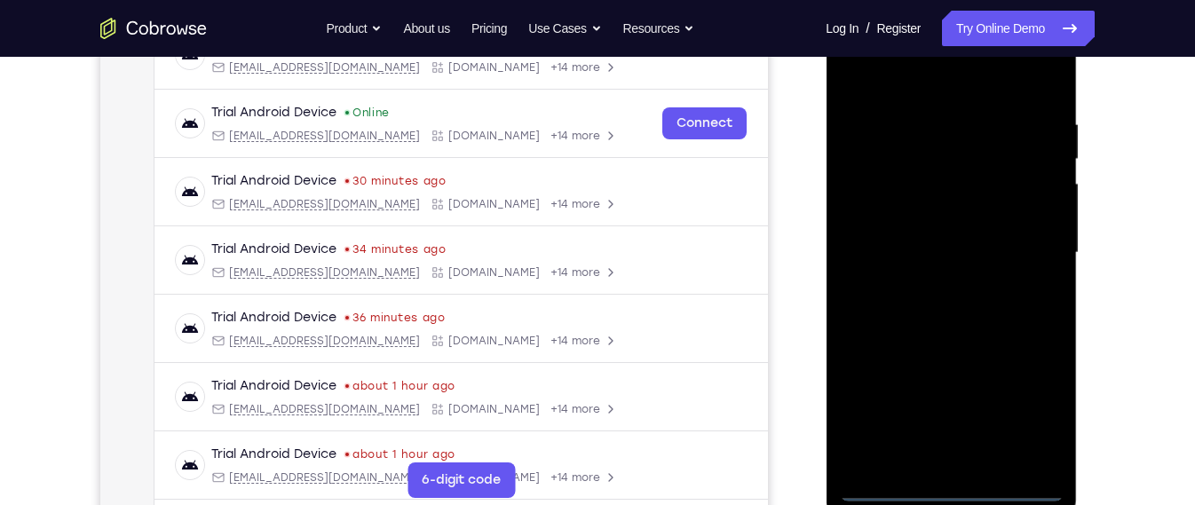
click at [950, 486] on div at bounding box center [951, 252] width 224 height 497
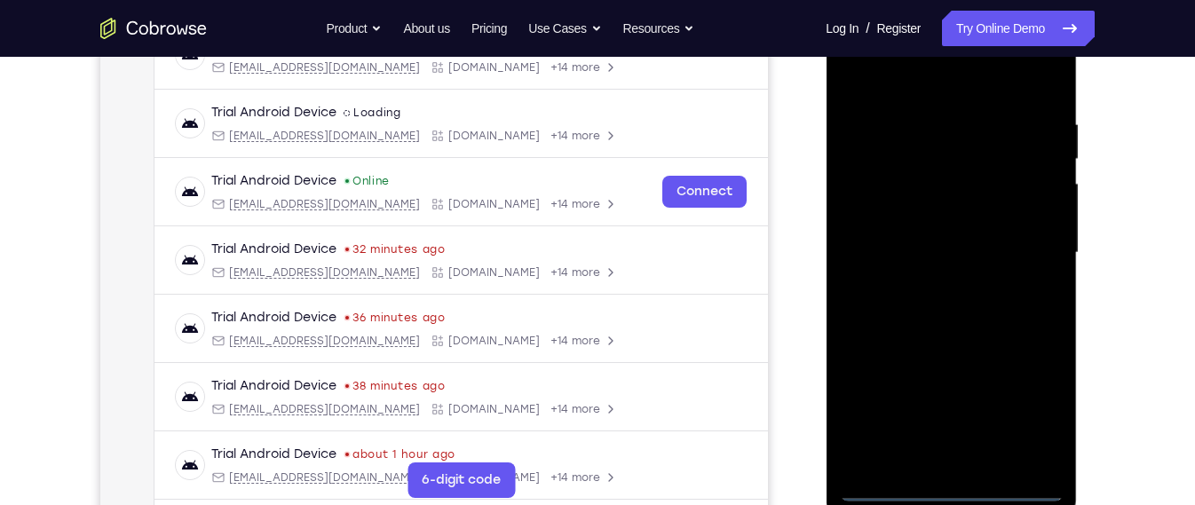
click at [1030, 400] on div at bounding box center [951, 252] width 224 height 497
click at [952, 256] on div at bounding box center [951, 252] width 224 height 497
click at [1045, 414] on div at bounding box center [951, 252] width 224 height 497
click at [928, 82] on div at bounding box center [951, 252] width 224 height 497
click at [1017, 243] on div at bounding box center [951, 252] width 224 height 497
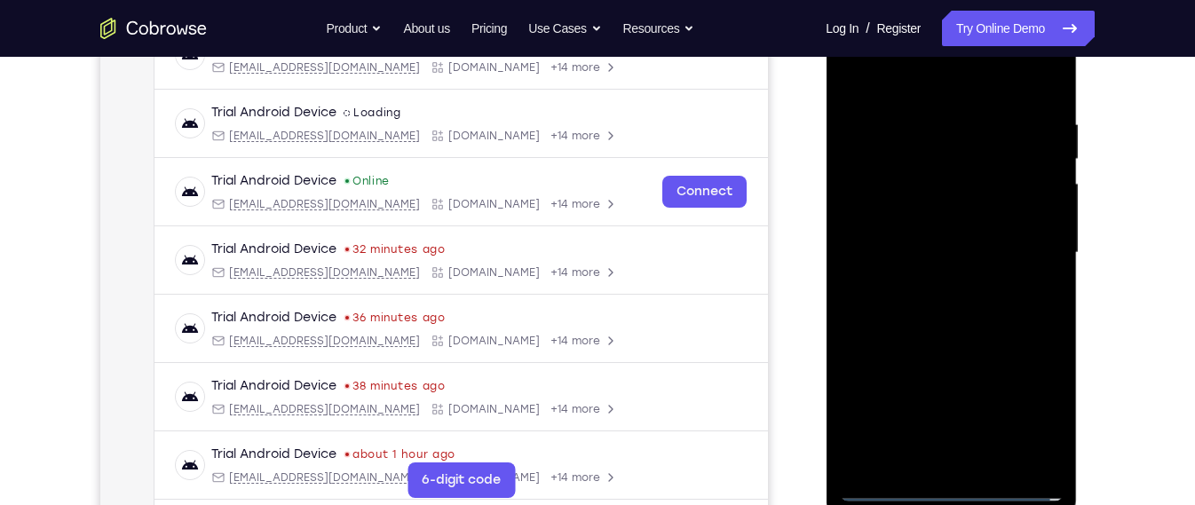
click at [940, 304] on div at bounding box center [951, 252] width 224 height 497
click at [938, 285] on div at bounding box center [951, 252] width 224 height 497
click at [967, 236] on div at bounding box center [951, 252] width 224 height 497
click at [950, 256] on div at bounding box center [951, 252] width 224 height 497
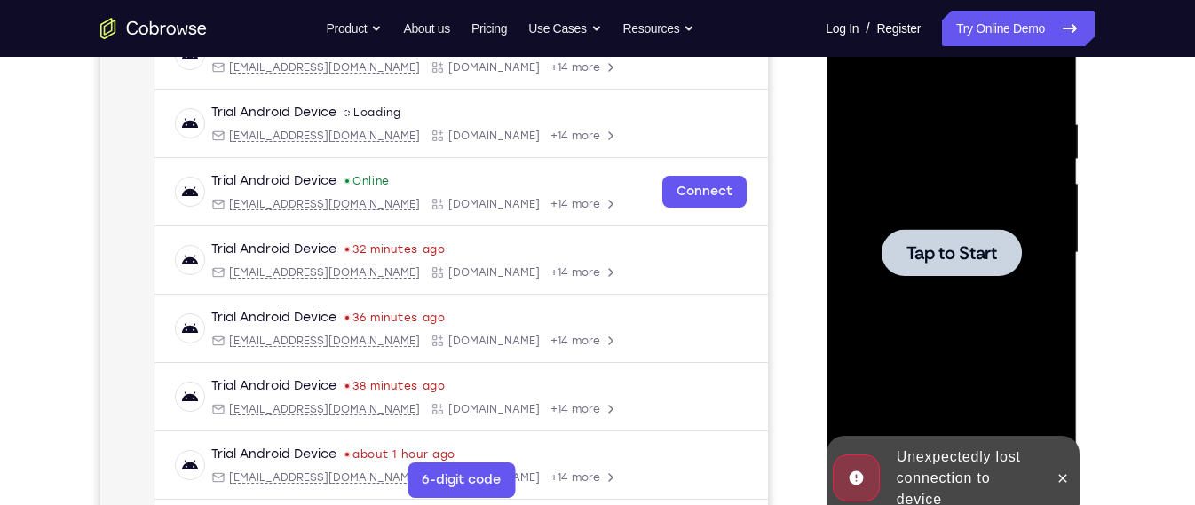
click at [974, 244] on span "Tap to Start" at bounding box center [950, 253] width 91 height 18
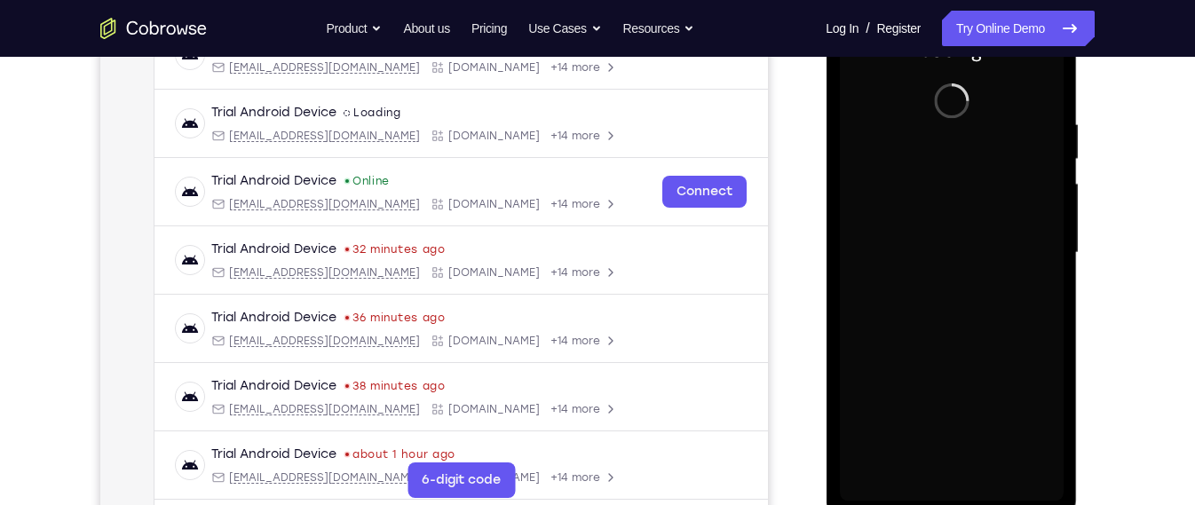
click at [923, 292] on div at bounding box center [951, 252] width 224 height 497
click at [928, 201] on div at bounding box center [951, 252] width 224 height 497
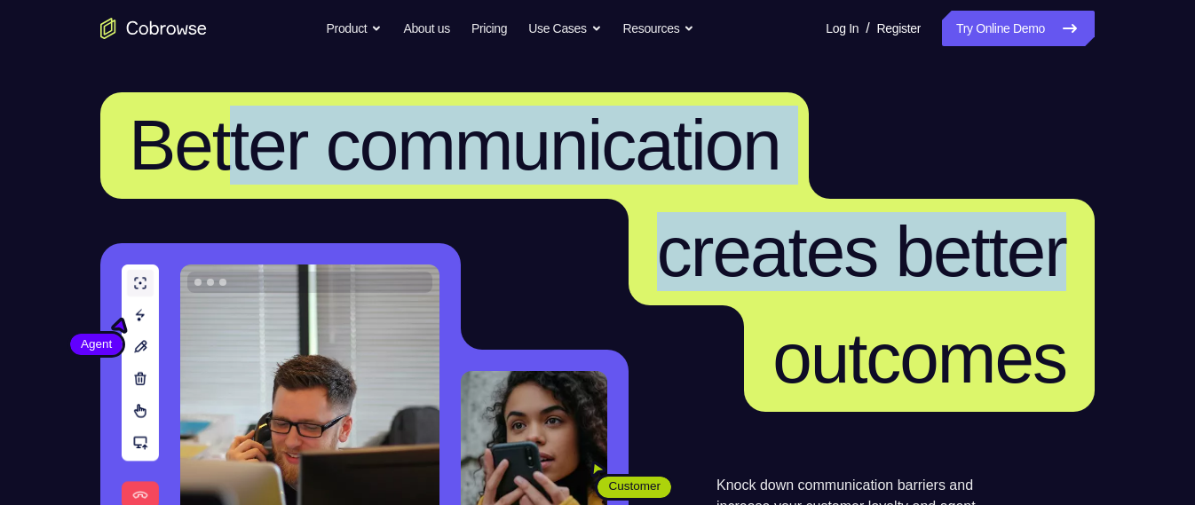
drag, startPoint x: 1105, startPoint y: 58, endPoint x: 259, endPoint y: 134, distance: 849.3
click at [259, 134] on header "Better communication creates better outcomes Customer Agent Agent Knock down co…" at bounding box center [597, 355] width 1136 height 596
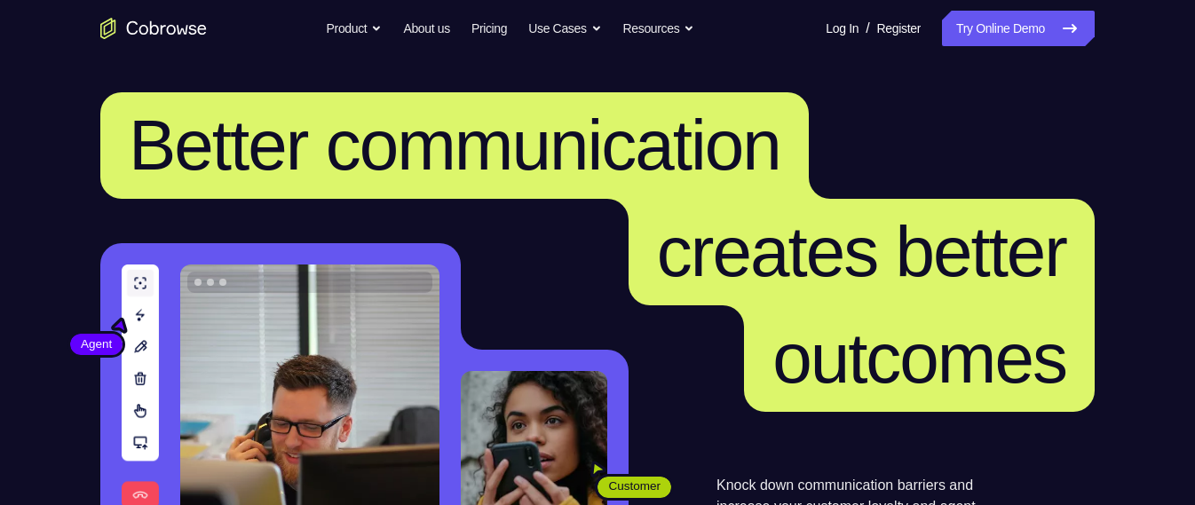
drag, startPoint x: 259, startPoint y: 134, endPoint x: 54, endPoint y: 109, distance: 206.5
click at [54, 109] on header "Better communication creates better outcomes Customer Agent Agent Knock down co…" at bounding box center [597, 355] width 1136 height 596
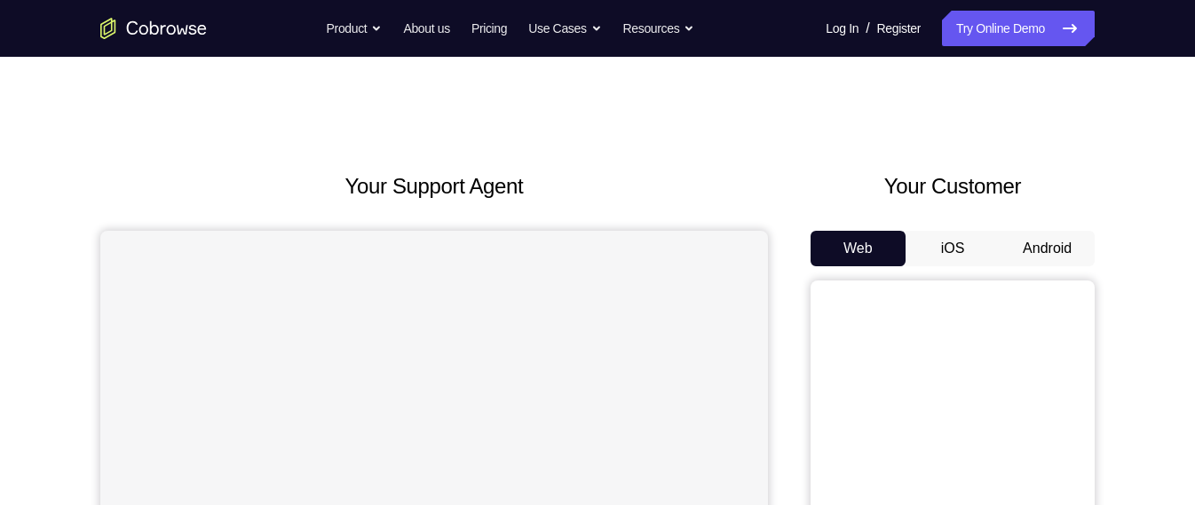
click at [1050, 260] on button "Android" at bounding box center [1046, 249] width 95 height 36
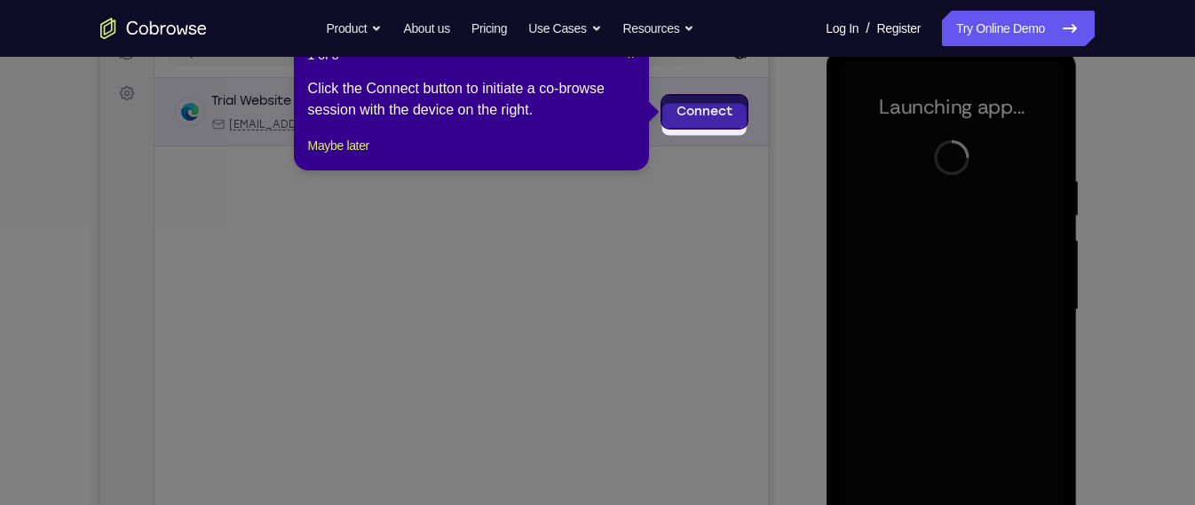
scroll to position [238, 0]
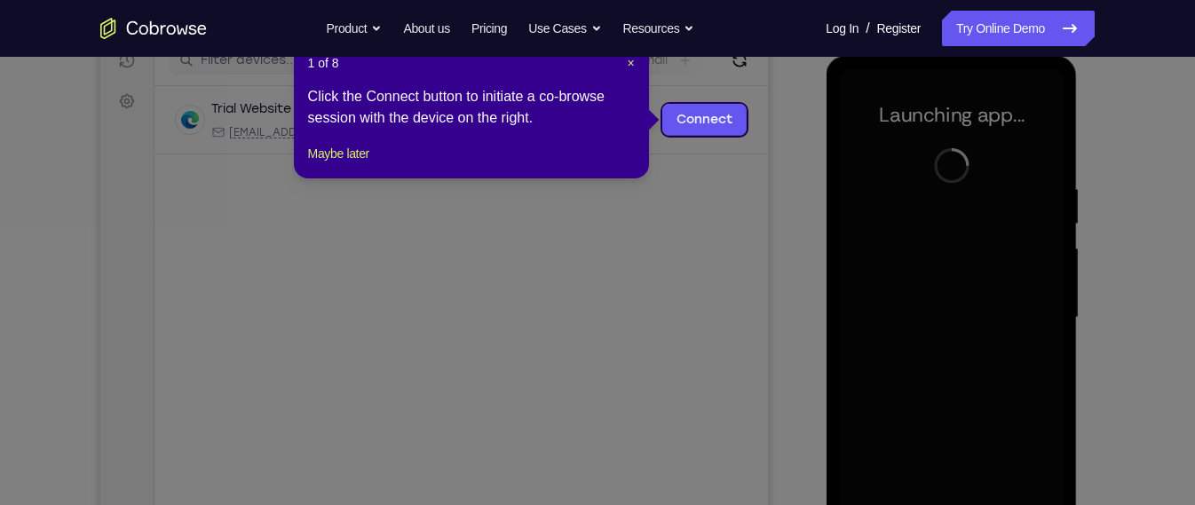
click at [635, 75] on div "1 of 8 × Click the Connect button to initiate a co-browse session with the devi…" at bounding box center [471, 109] width 355 height 138
click at [630, 64] on span "×" at bounding box center [630, 63] width 7 height 14
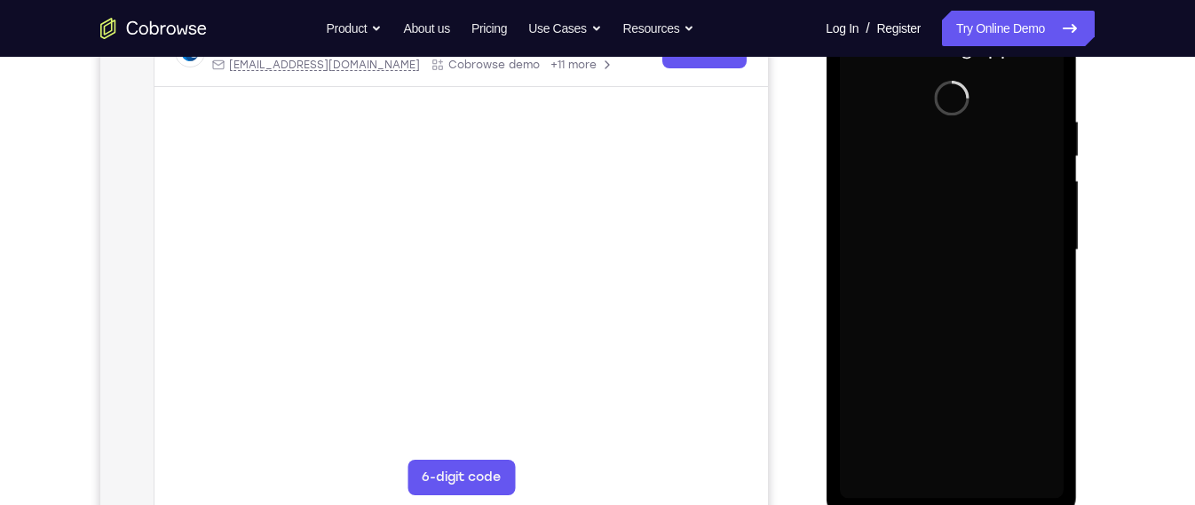
scroll to position [304, 0]
click at [921, 220] on div at bounding box center [951, 251] width 224 height 497
click at [993, 346] on div at bounding box center [951, 251] width 224 height 497
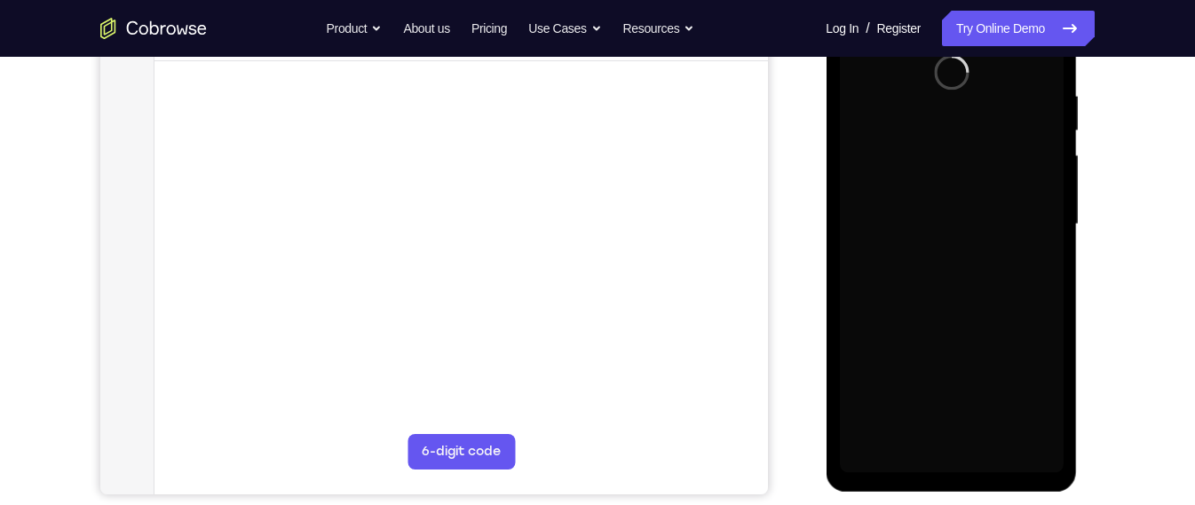
scroll to position [332, 0]
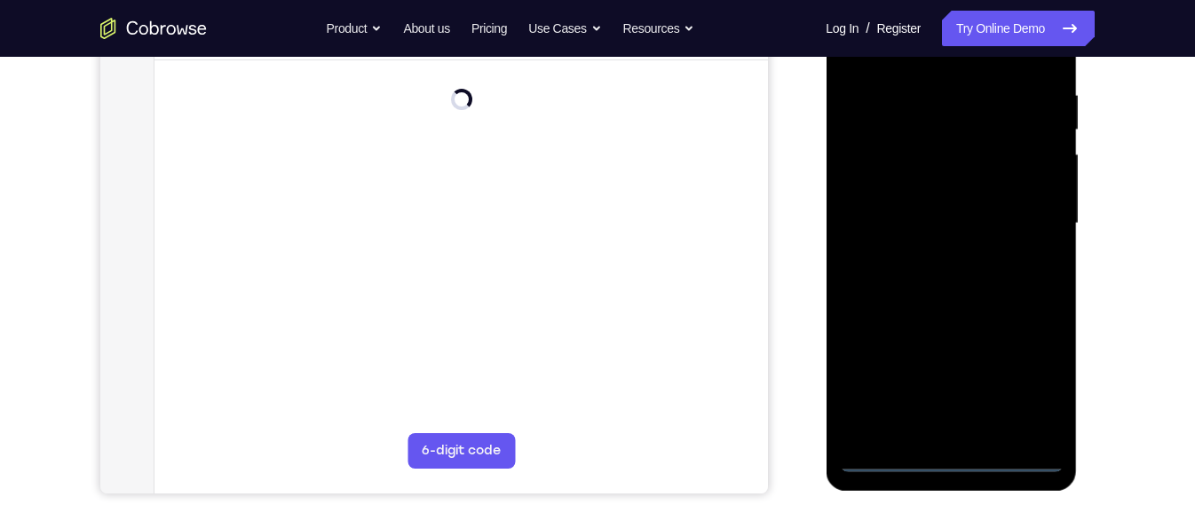
click at [954, 460] on div at bounding box center [951, 223] width 224 height 497
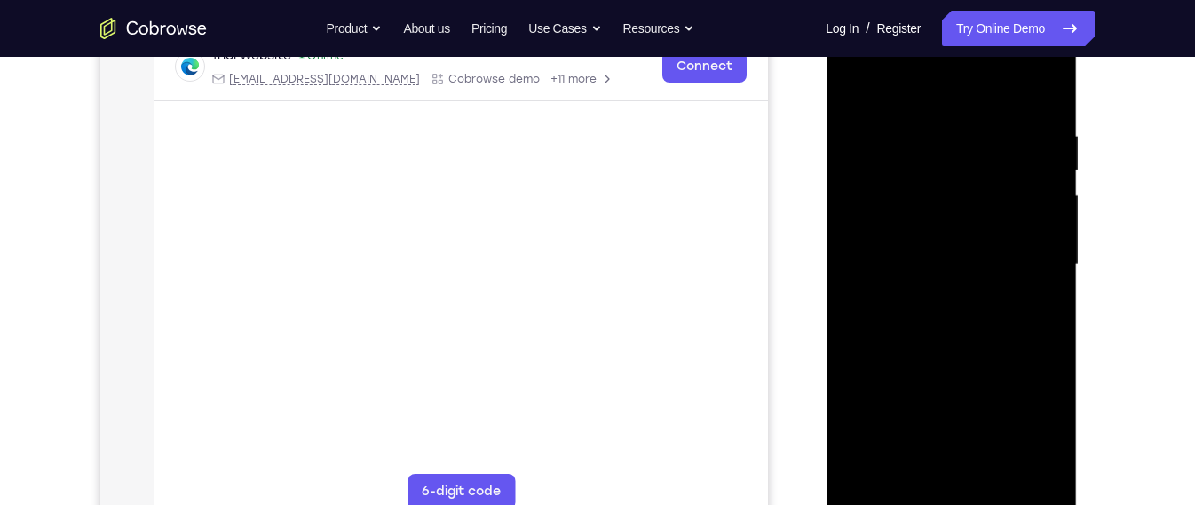
scroll to position [288, 0]
click at [1031, 395] on div at bounding box center [951, 267] width 224 height 497
click at [1030, 415] on div at bounding box center [951, 267] width 224 height 497
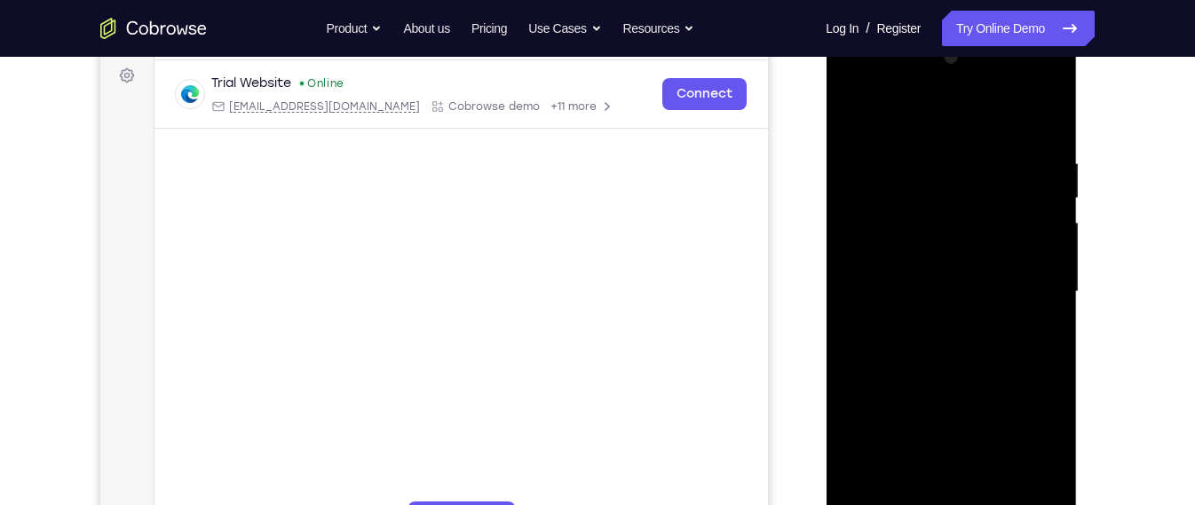
scroll to position [296, 0]
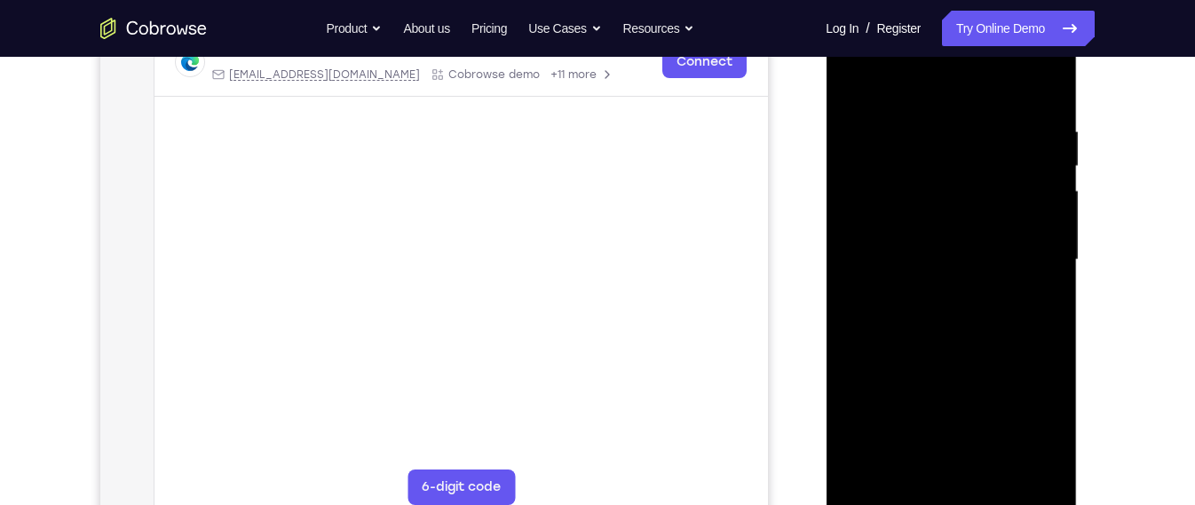
click at [896, 490] on div at bounding box center [951, 260] width 224 height 497
click at [940, 474] on div at bounding box center [951, 260] width 224 height 497
click at [895, 490] on div at bounding box center [951, 259] width 224 height 497
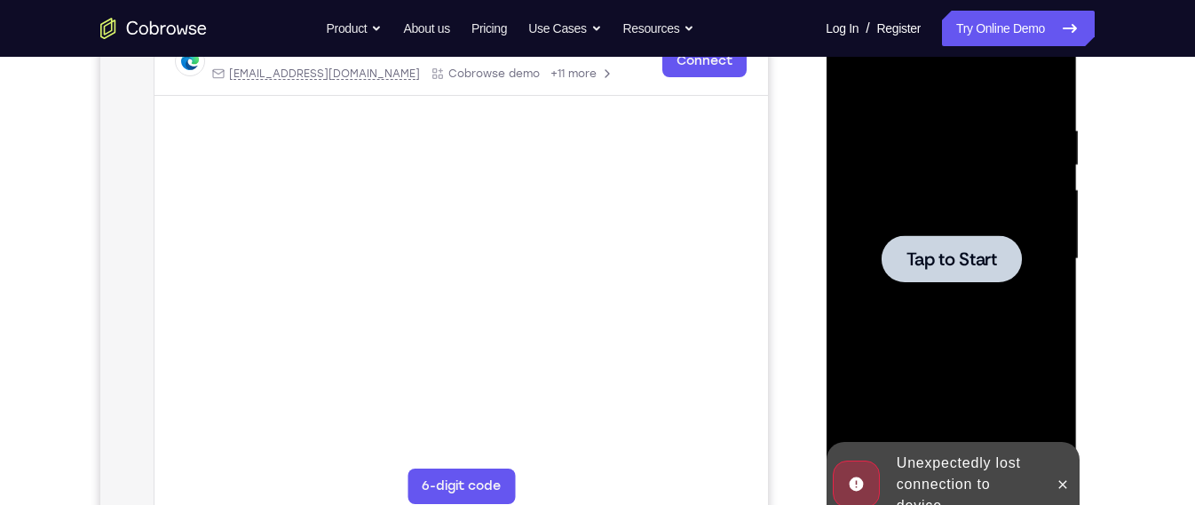
click at [931, 293] on div at bounding box center [951, 259] width 224 height 497
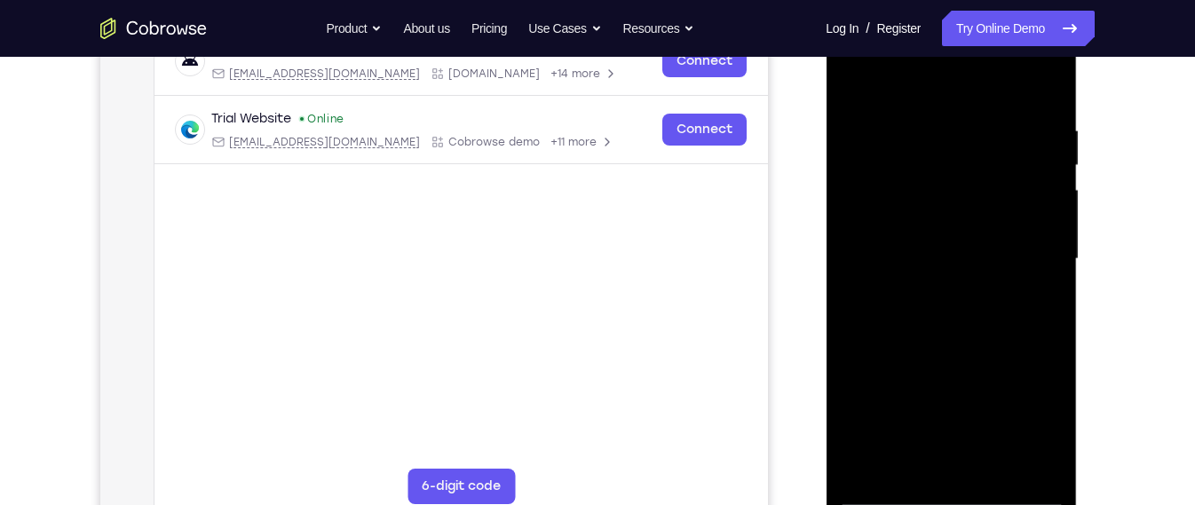
click at [951, 492] on div at bounding box center [951, 259] width 224 height 497
click at [1015, 423] on div at bounding box center [951, 259] width 224 height 497
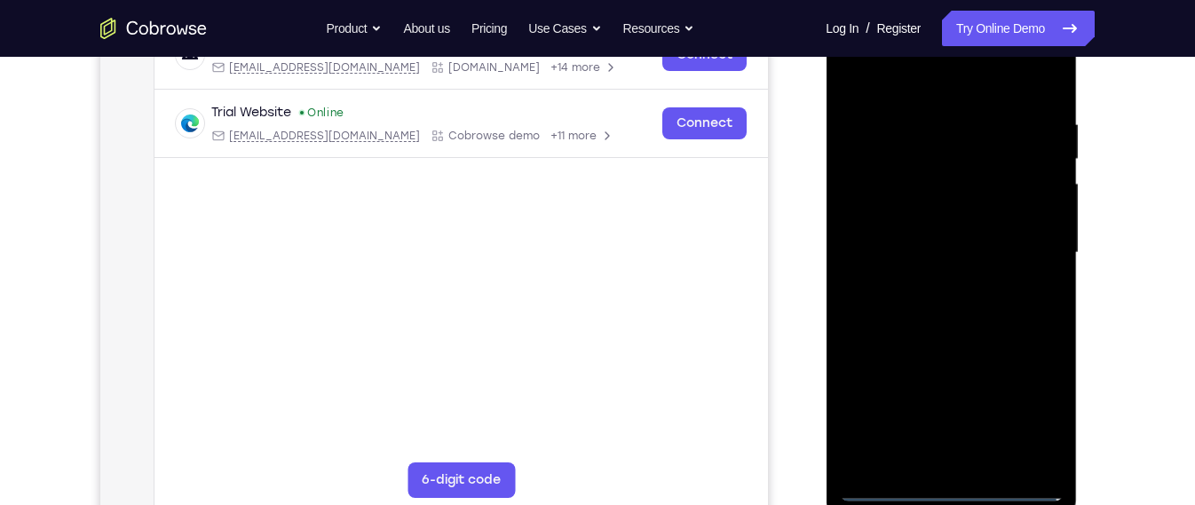
scroll to position [302, 0]
click at [1031, 396] on div at bounding box center [951, 253] width 224 height 497
